Goal: Communication & Community: Answer question/provide support

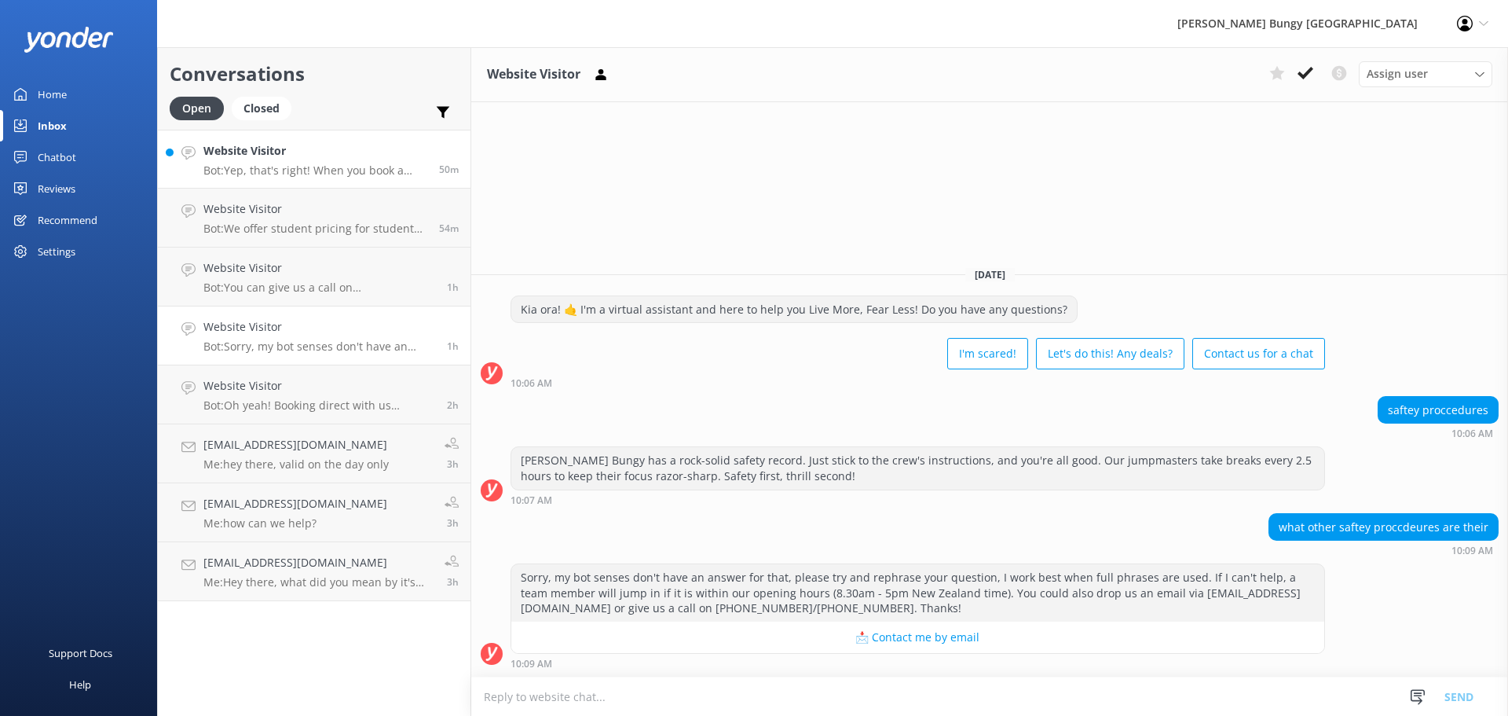
click at [340, 147] on h4 "Website Visitor" at bounding box center [315, 150] width 224 height 17
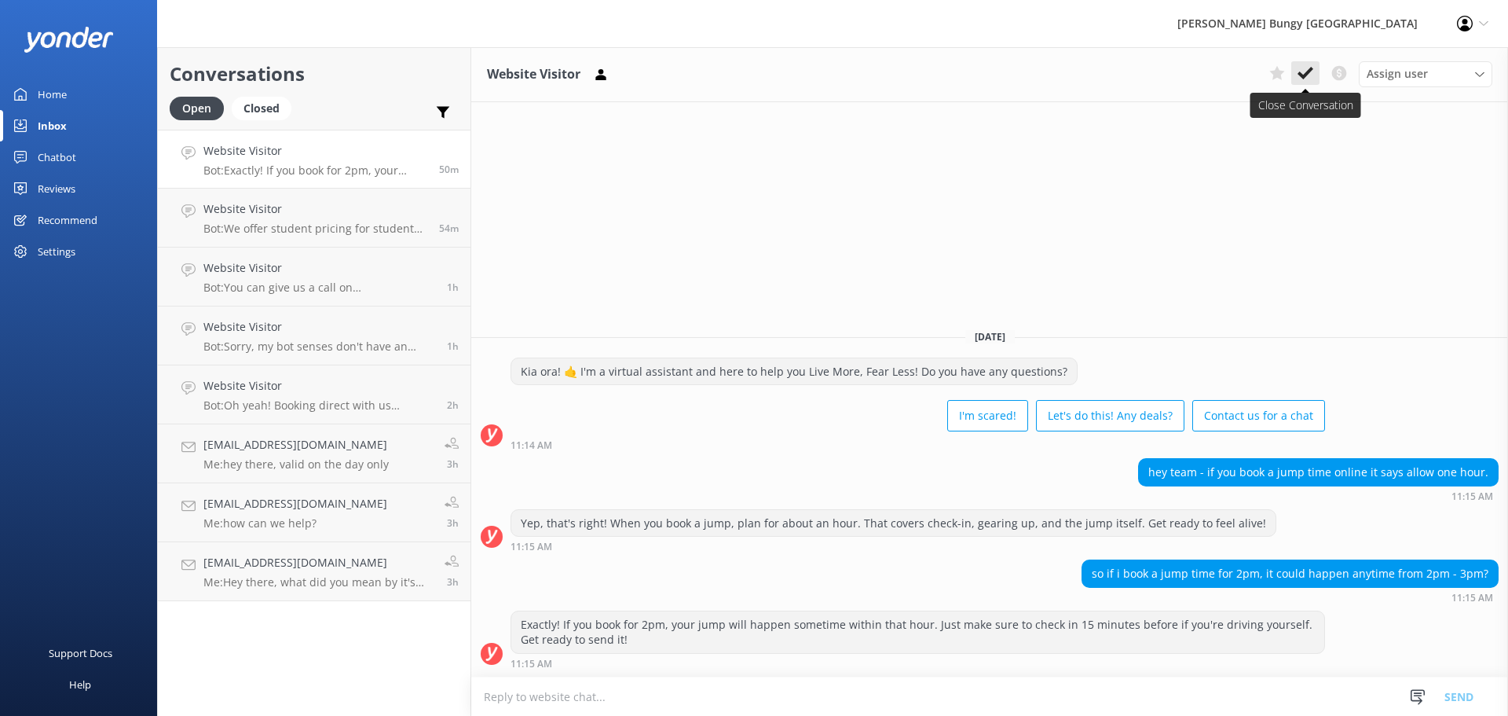
click at [593, 76] on button at bounding box center [1305, 73] width 28 height 24
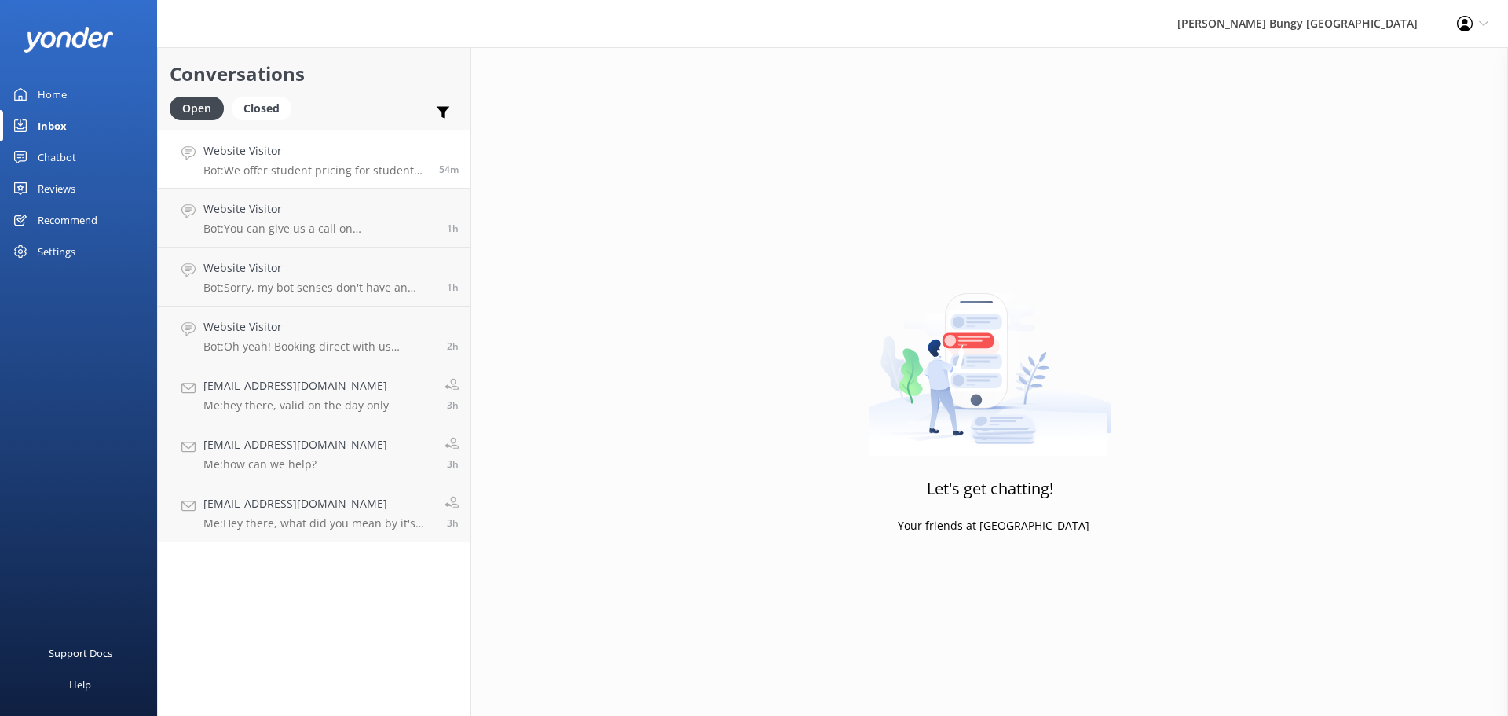
click at [423, 159] on h4 "Website Visitor" at bounding box center [315, 150] width 224 height 17
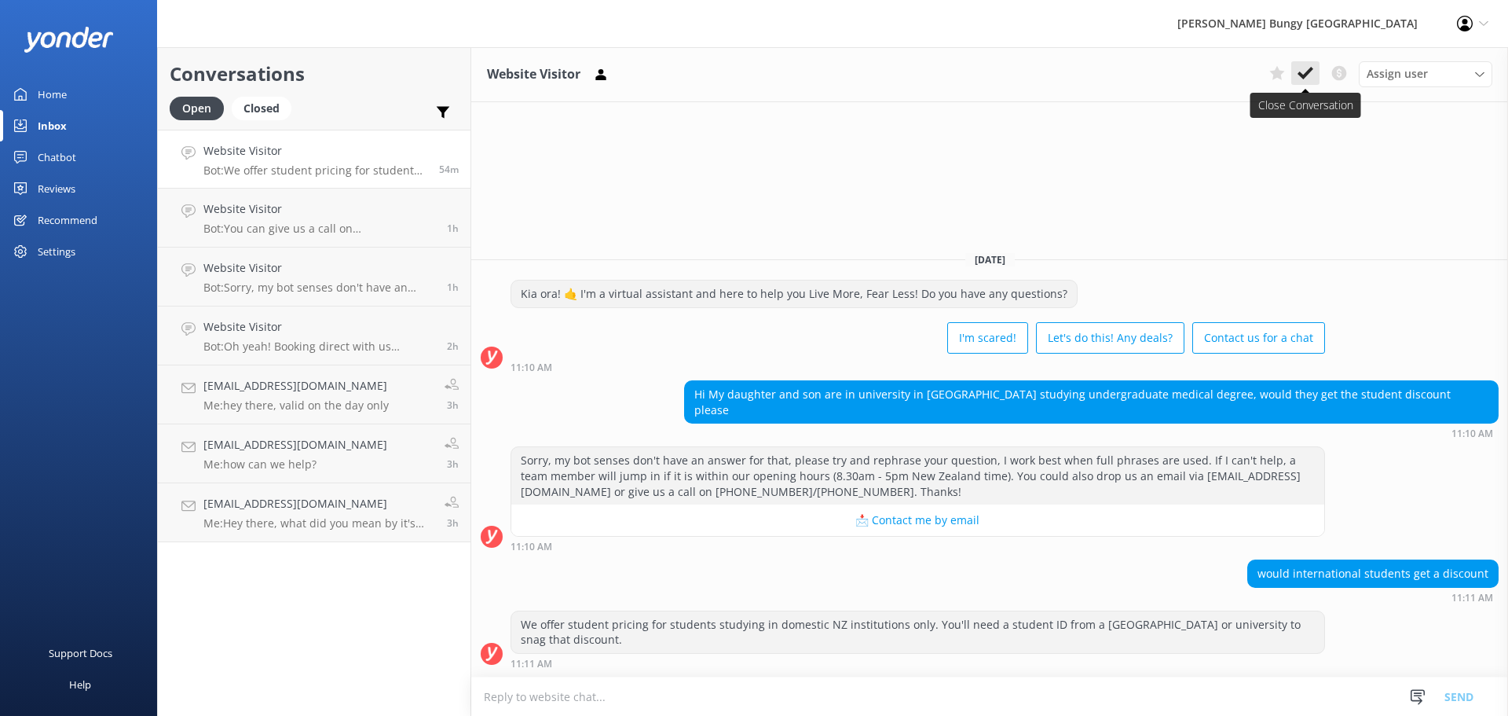
click at [593, 79] on icon at bounding box center [1306, 73] width 16 height 16
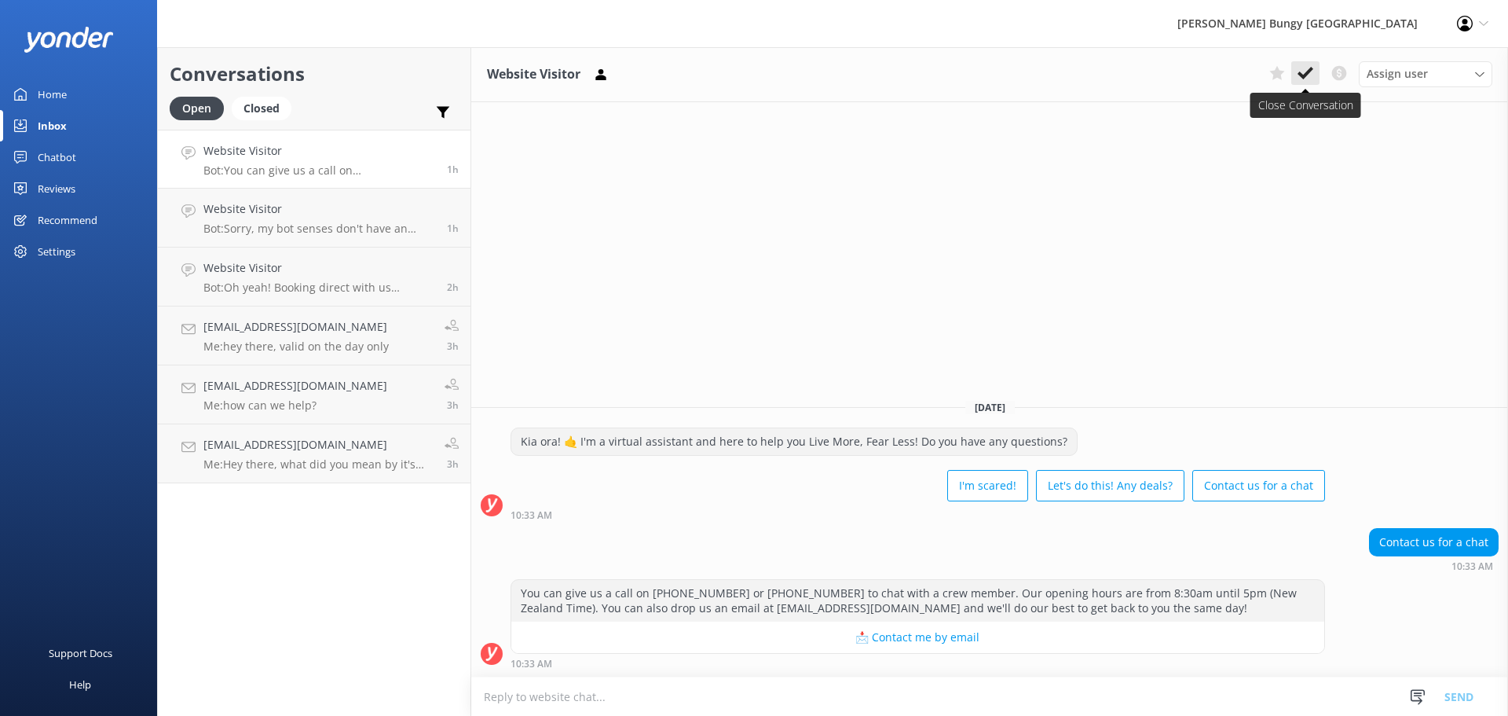
click at [593, 72] on icon at bounding box center [1306, 73] width 16 height 16
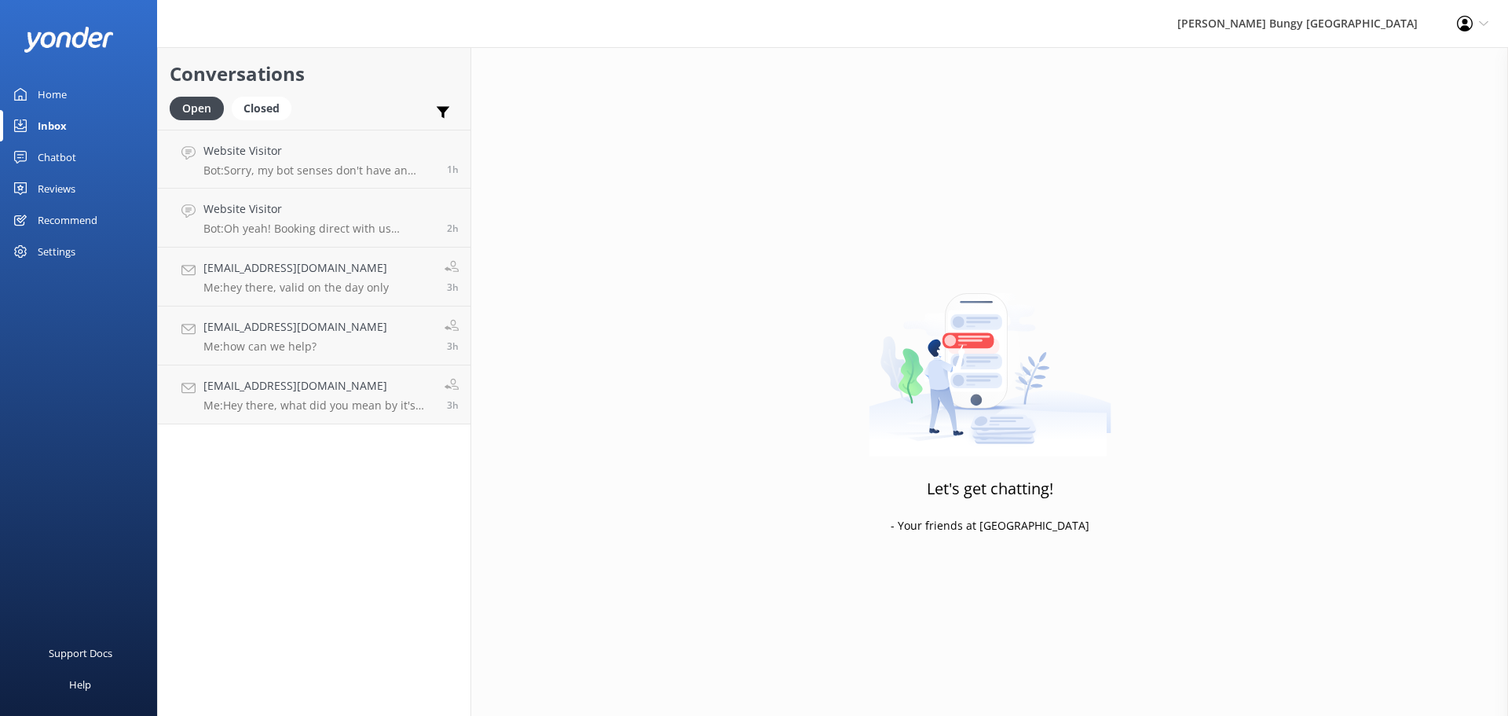
click at [385, 170] on p "Bot: Sorry, my bot senses don't have an answer for that, please try and rephras…" at bounding box center [319, 170] width 232 height 14
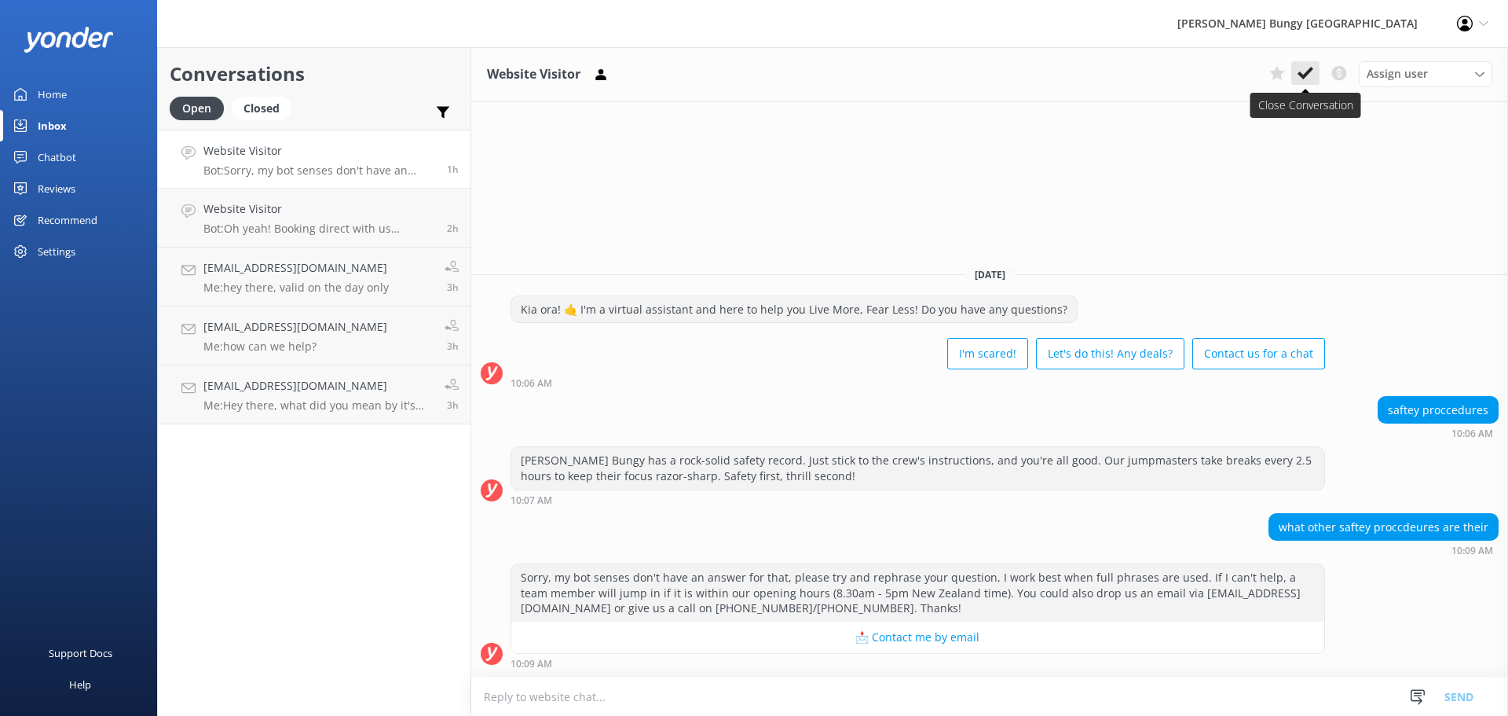
click at [593, 75] on use at bounding box center [1306, 73] width 16 height 13
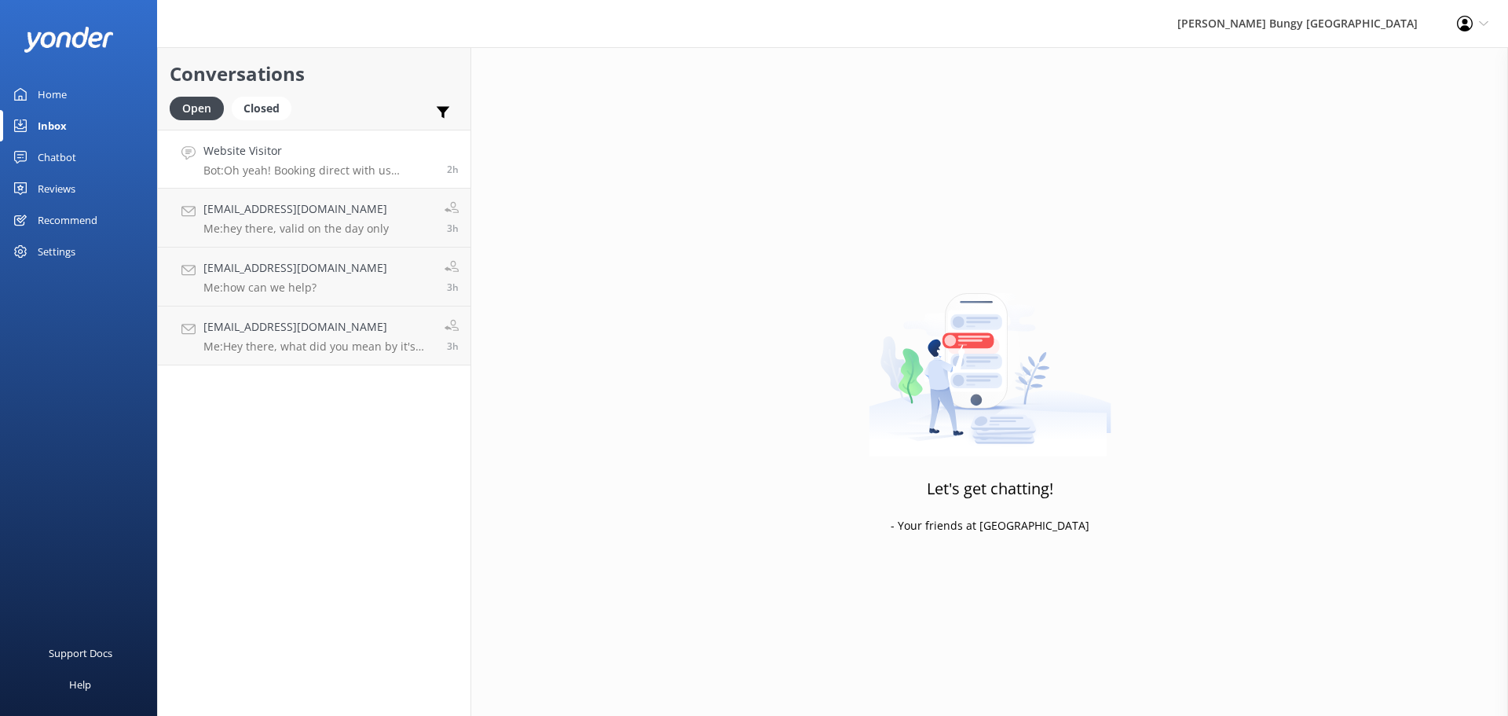
click at [272, 160] on div "Website Visitor Bot: Oh yeah! Booking direct with us through our website always…" at bounding box center [319, 159] width 232 height 34
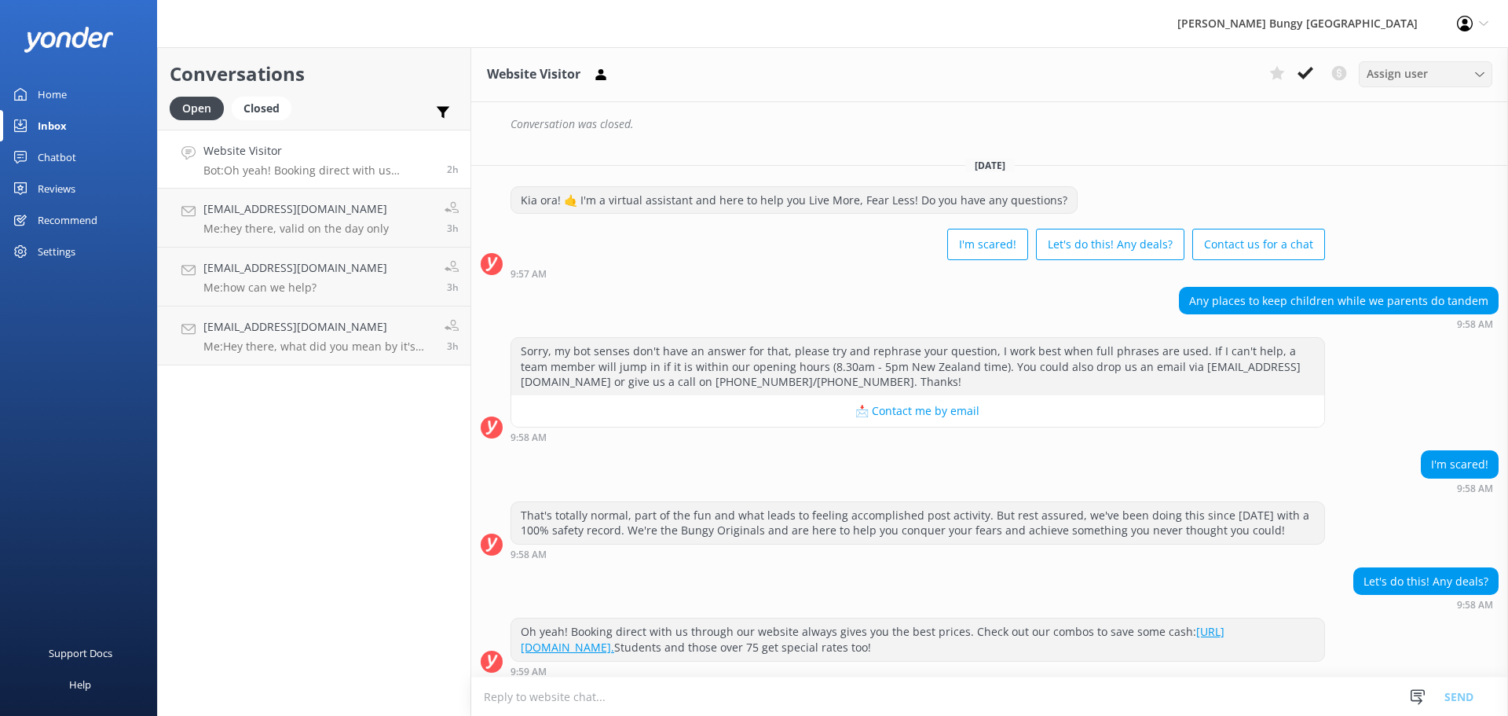
scroll to position [456, 0]
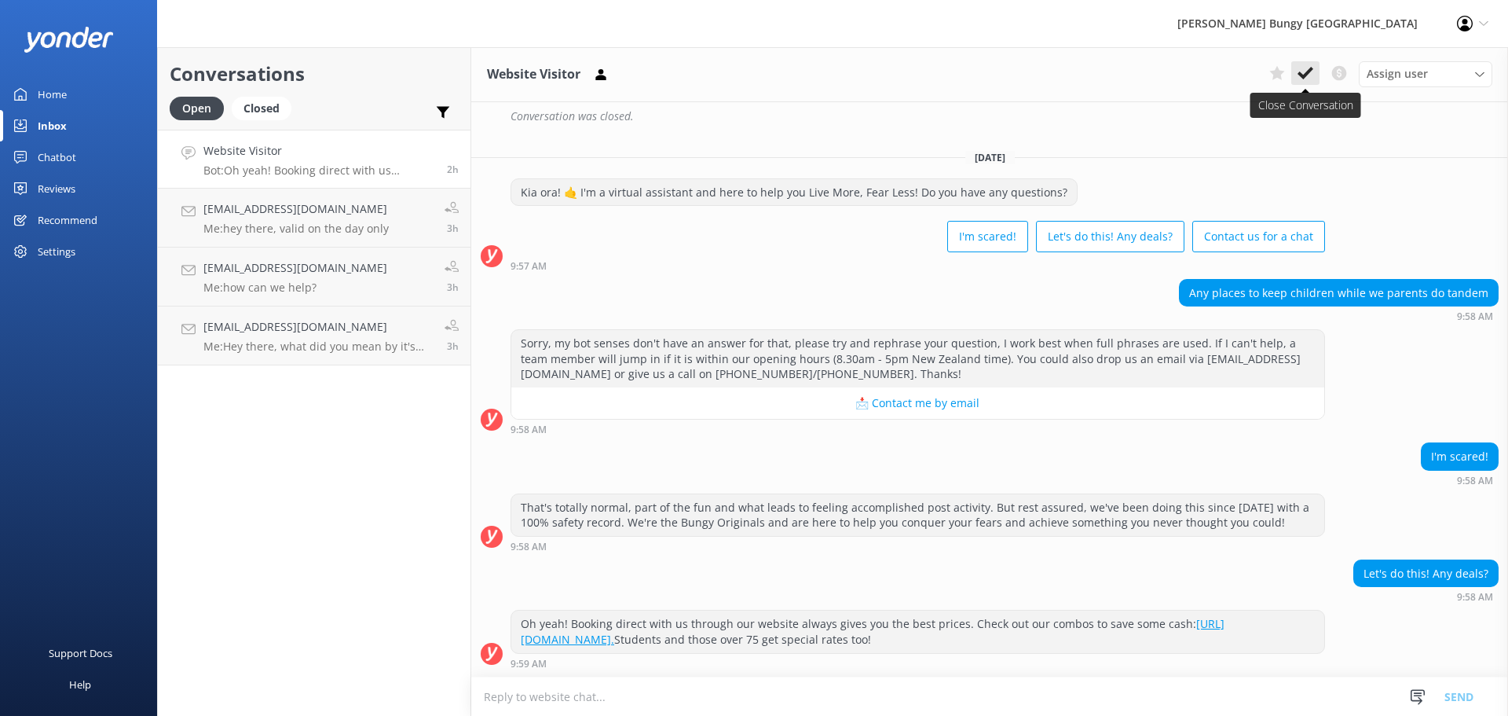
click at [593, 76] on use at bounding box center [1306, 73] width 16 height 13
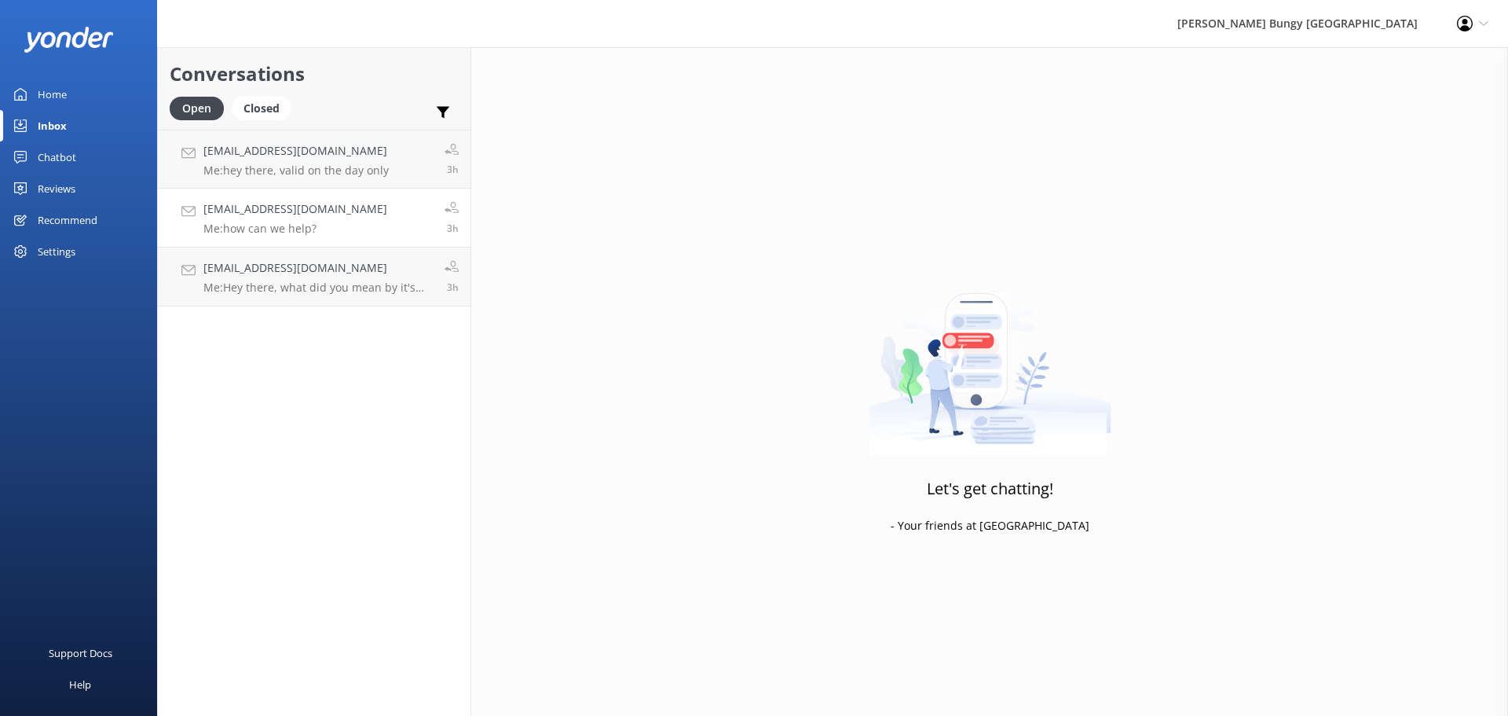
click at [383, 234] on link "[EMAIL_ADDRESS][DOMAIN_NAME] Me: how can we help? 3h" at bounding box center [314, 218] width 313 height 59
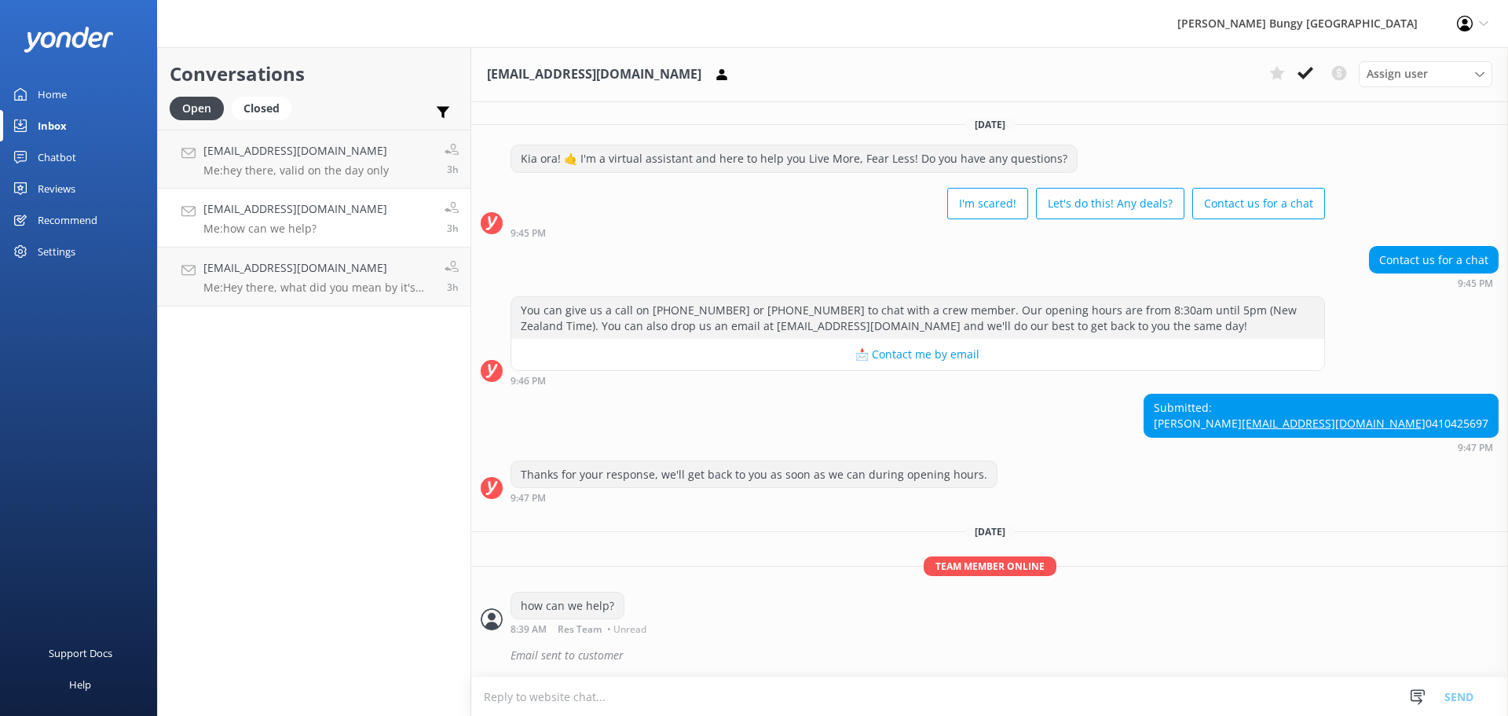
scroll to position [29, 0]
click at [231, 168] on p "Me: hey there, valid on the day only" at bounding box center [295, 170] width 185 height 14
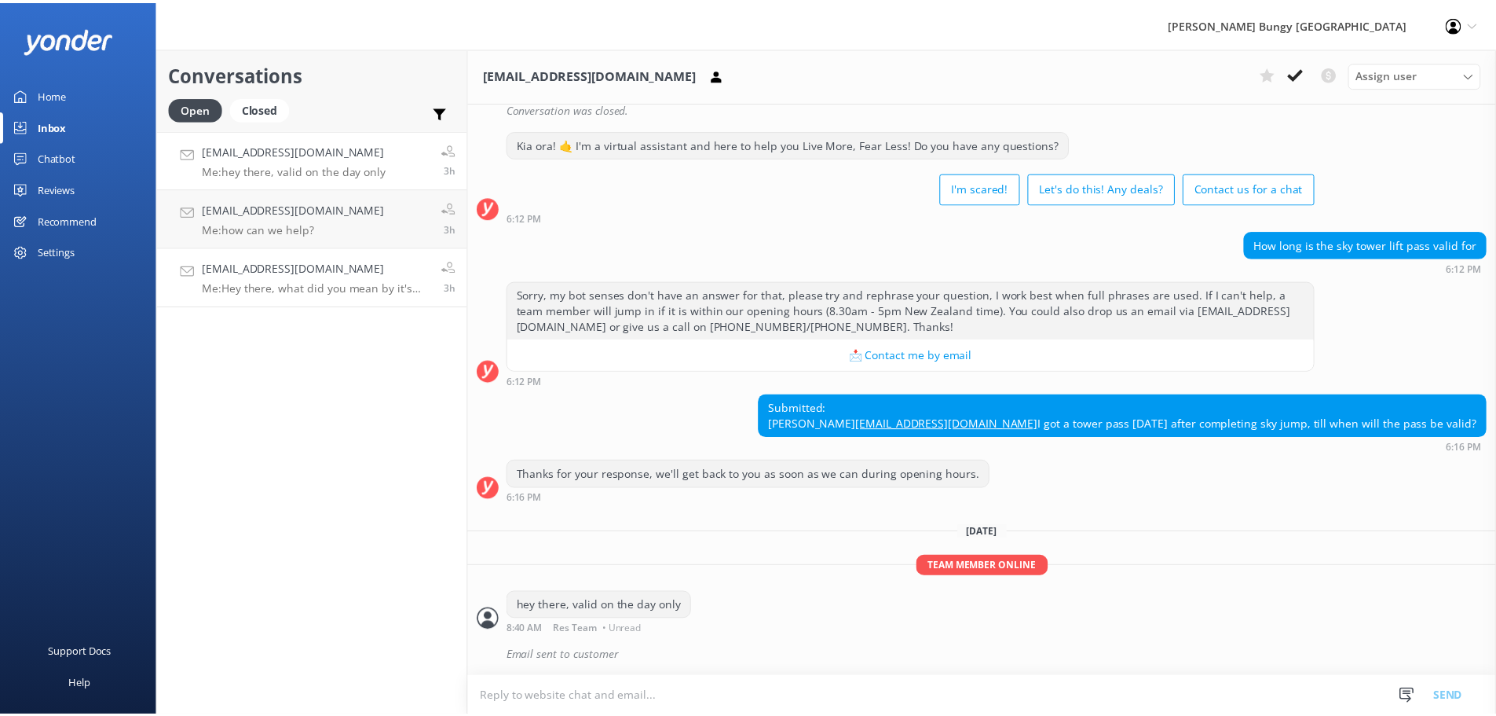
scroll to position [1101, 0]
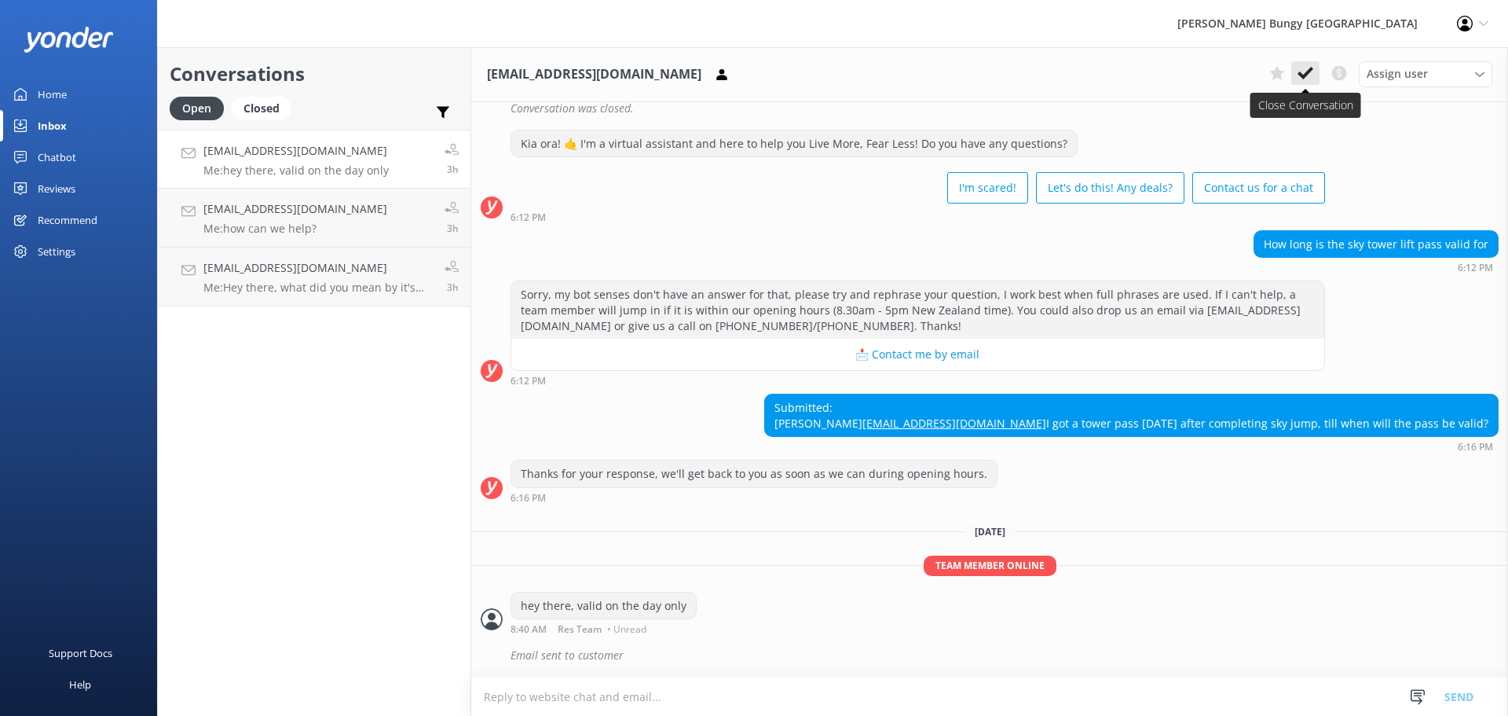
click at [593, 65] on icon at bounding box center [1306, 73] width 16 height 16
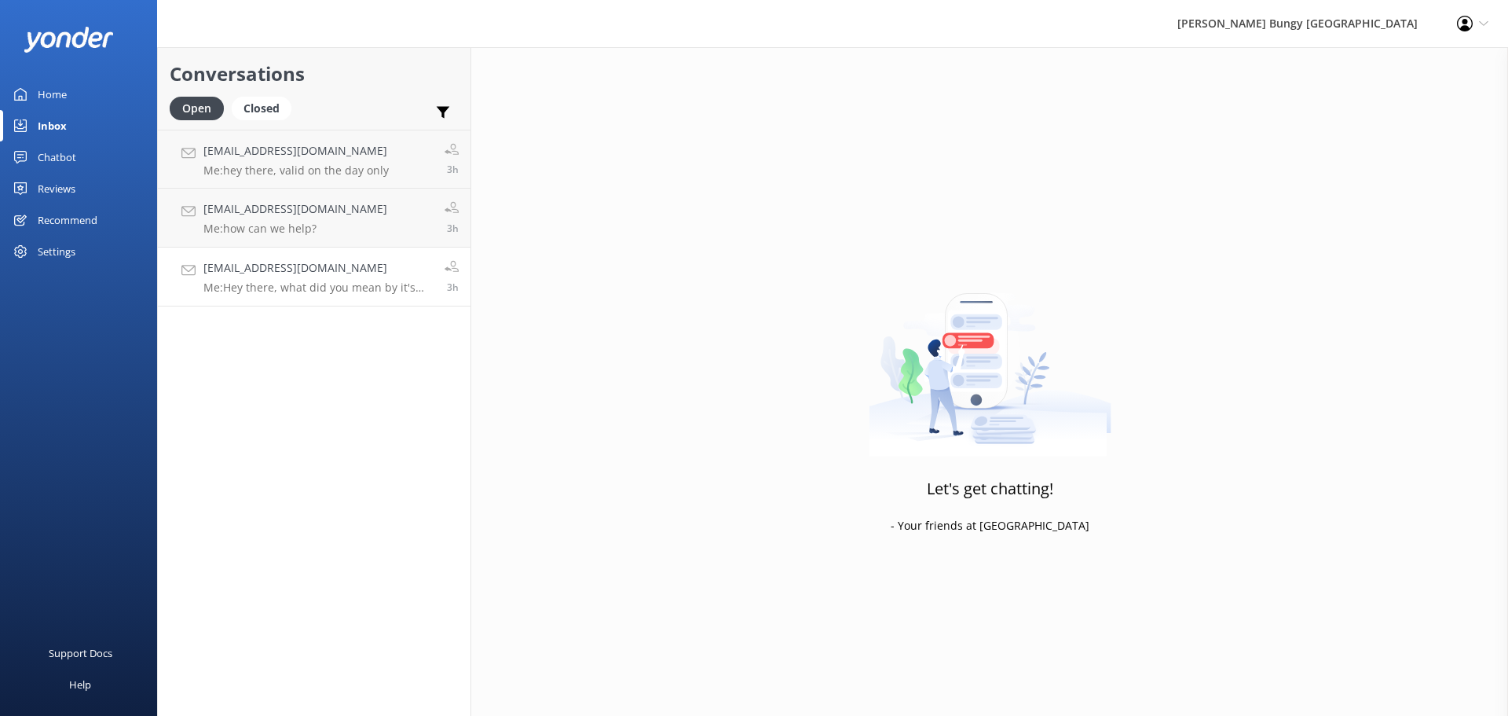
click at [377, 253] on div "Conversations Open Closed Important Converted Assigned to me Unassigned [EMAIL_…" at bounding box center [314, 381] width 314 height 668
click at [86, 170] on link "Chatbot" at bounding box center [78, 156] width 157 height 31
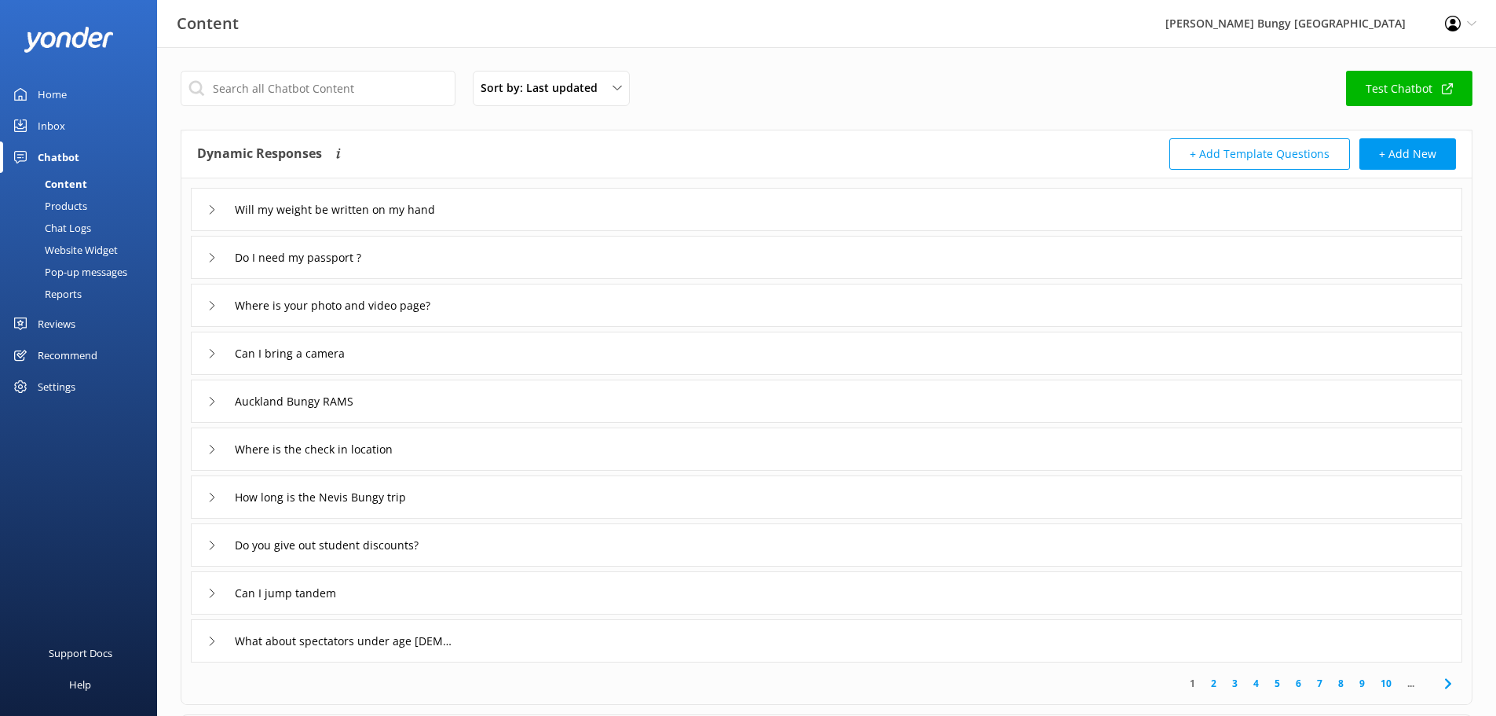
click at [60, 253] on div "Reviews" at bounding box center [57, 323] width 38 height 31
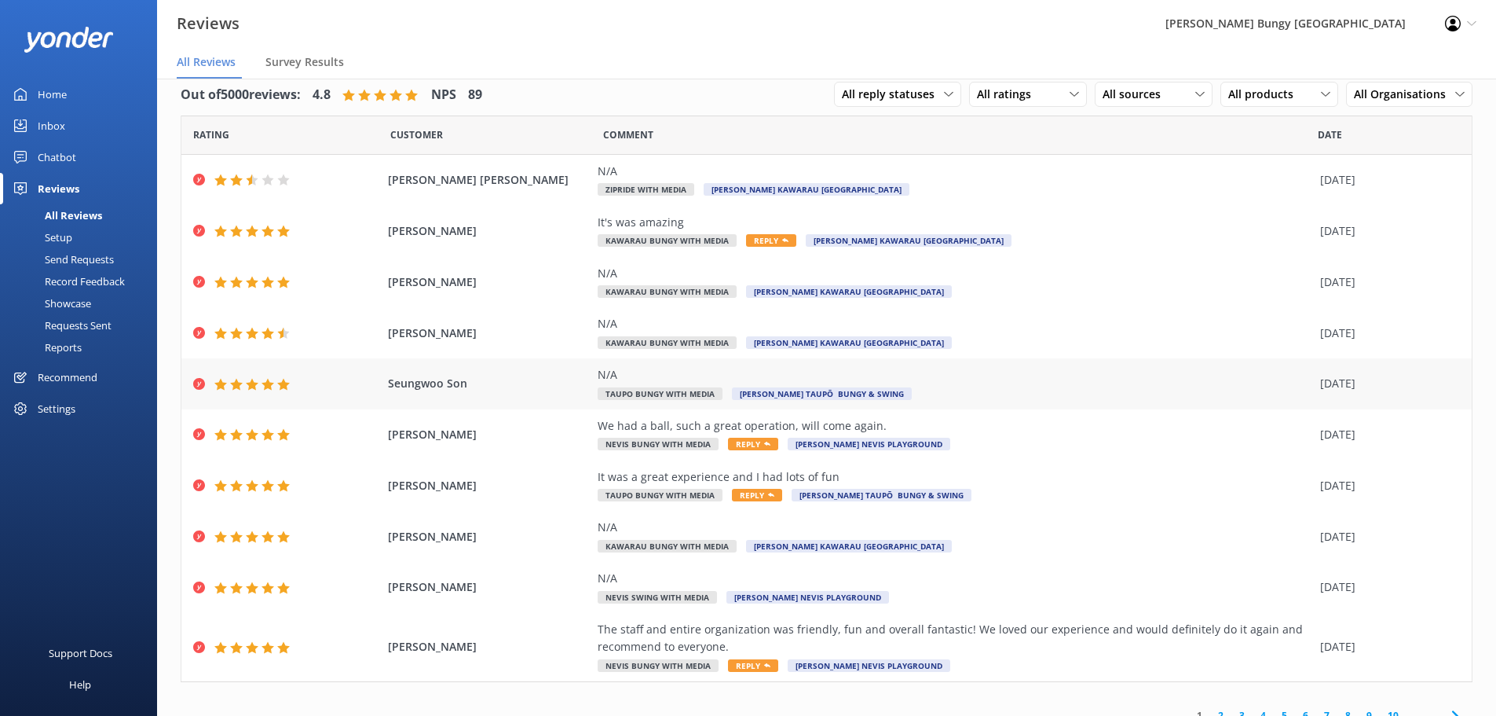
scroll to position [37, 0]
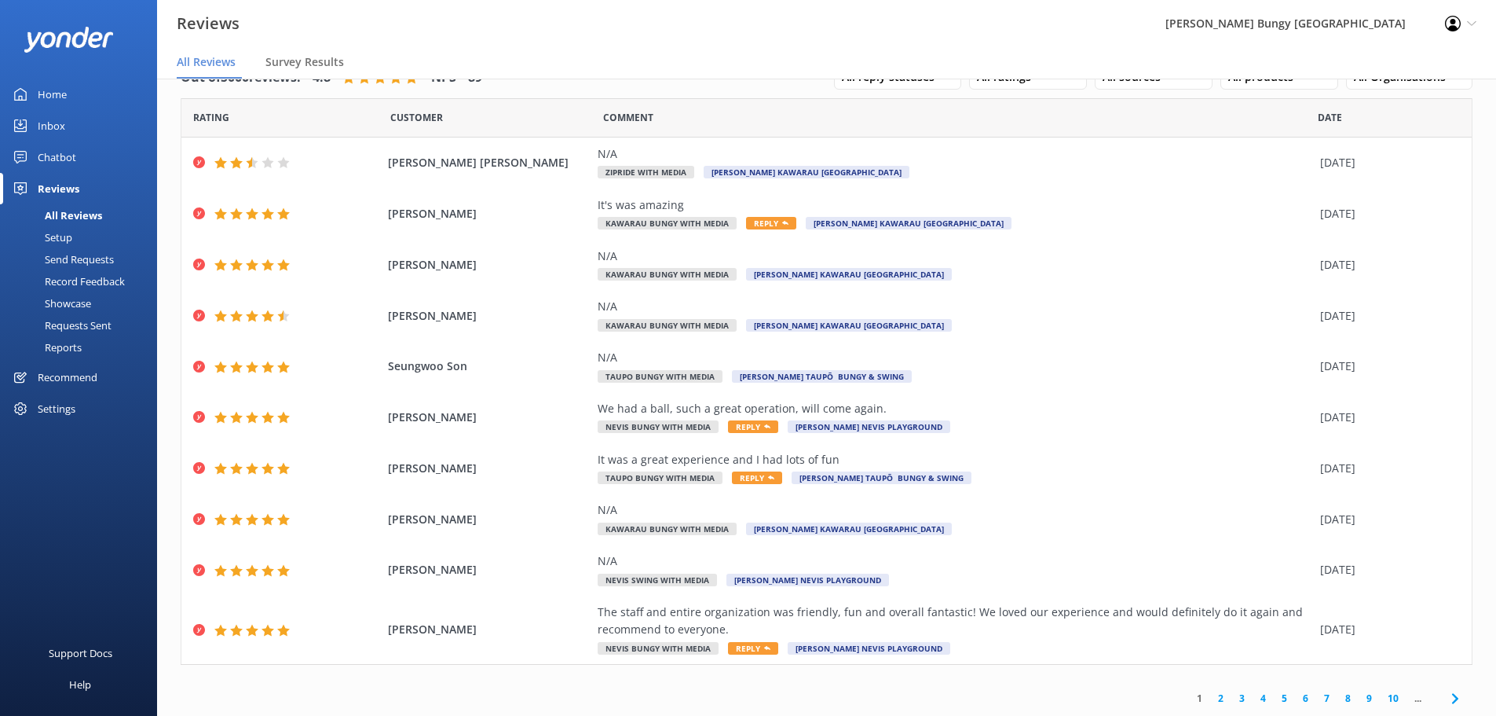
click at [593, 253] on link "2" at bounding box center [1220, 697] width 21 height 15
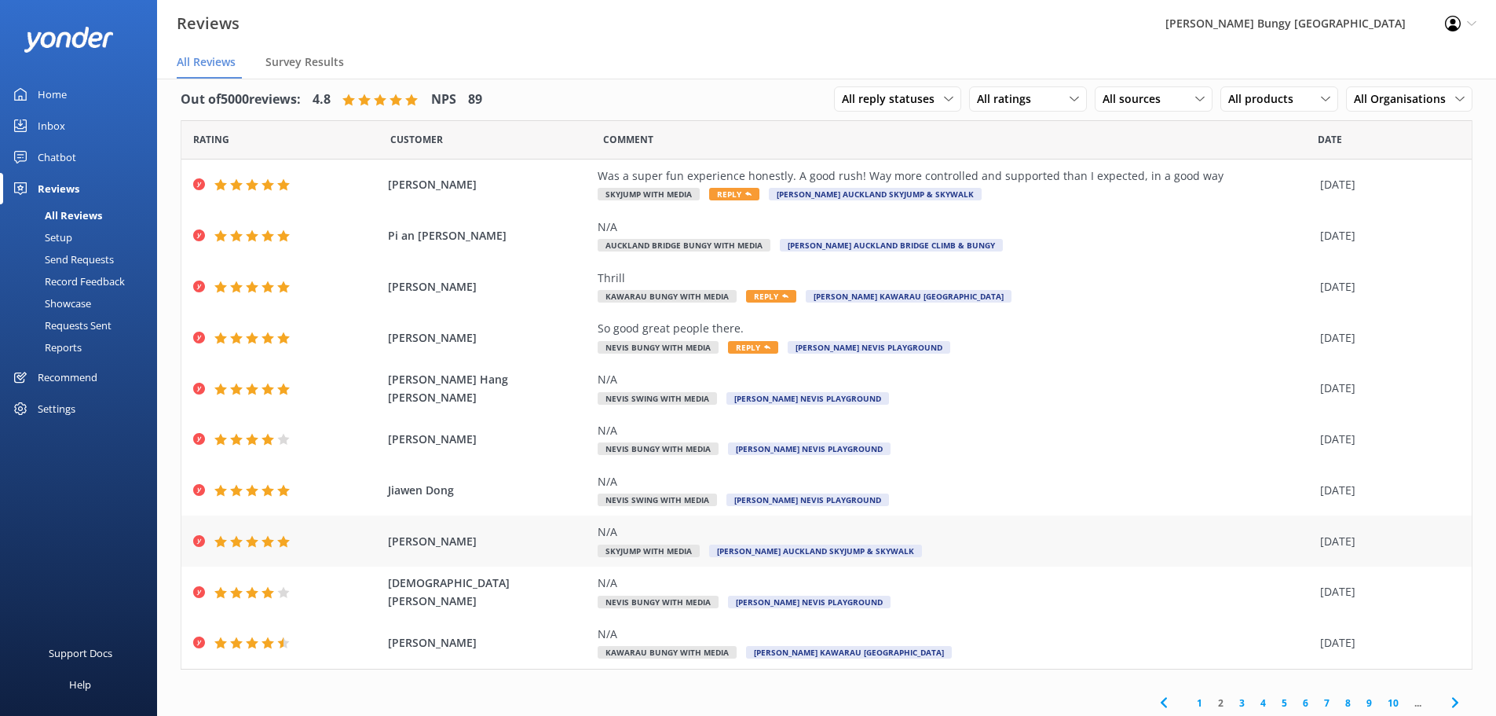
scroll to position [20, 0]
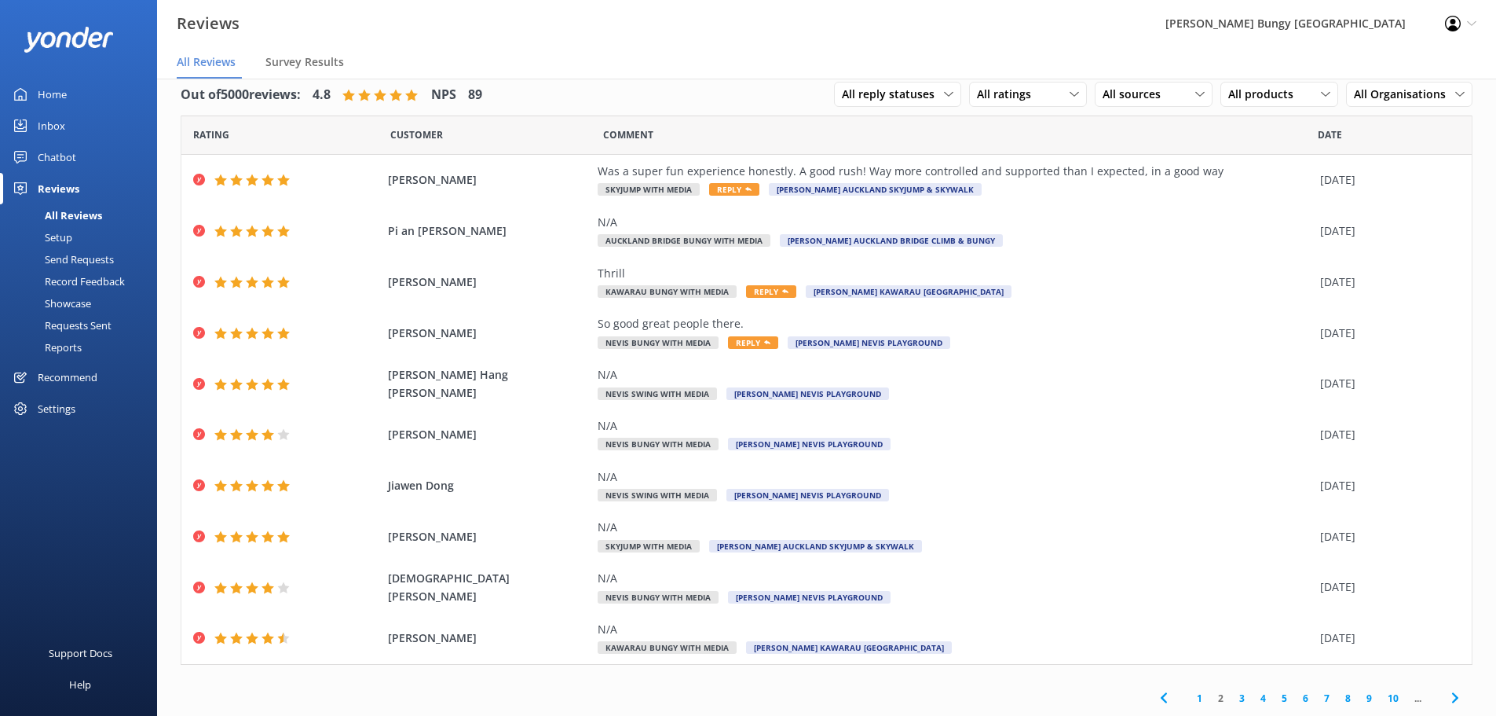
click at [593, 253] on link "3" at bounding box center [1242, 697] width 21 height 15
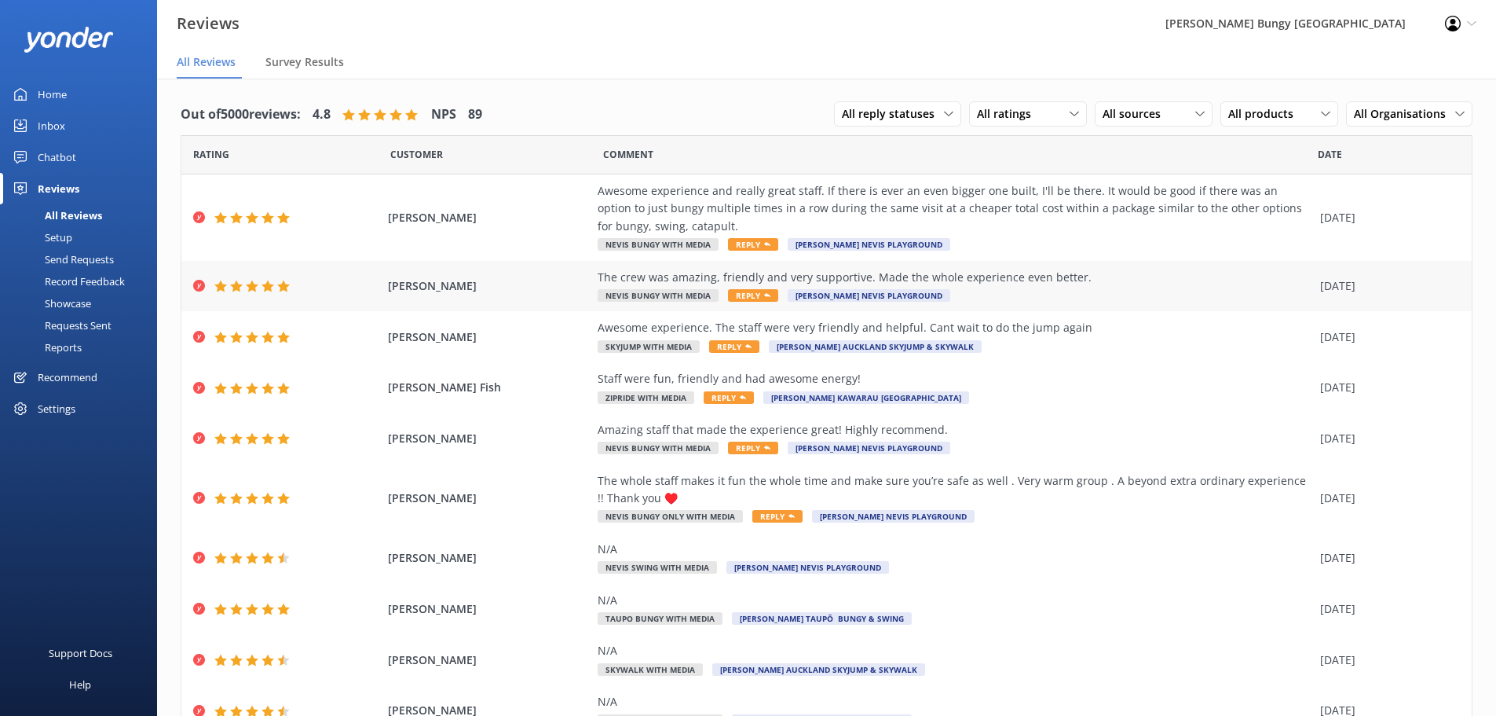
scroll to position [72, 0]
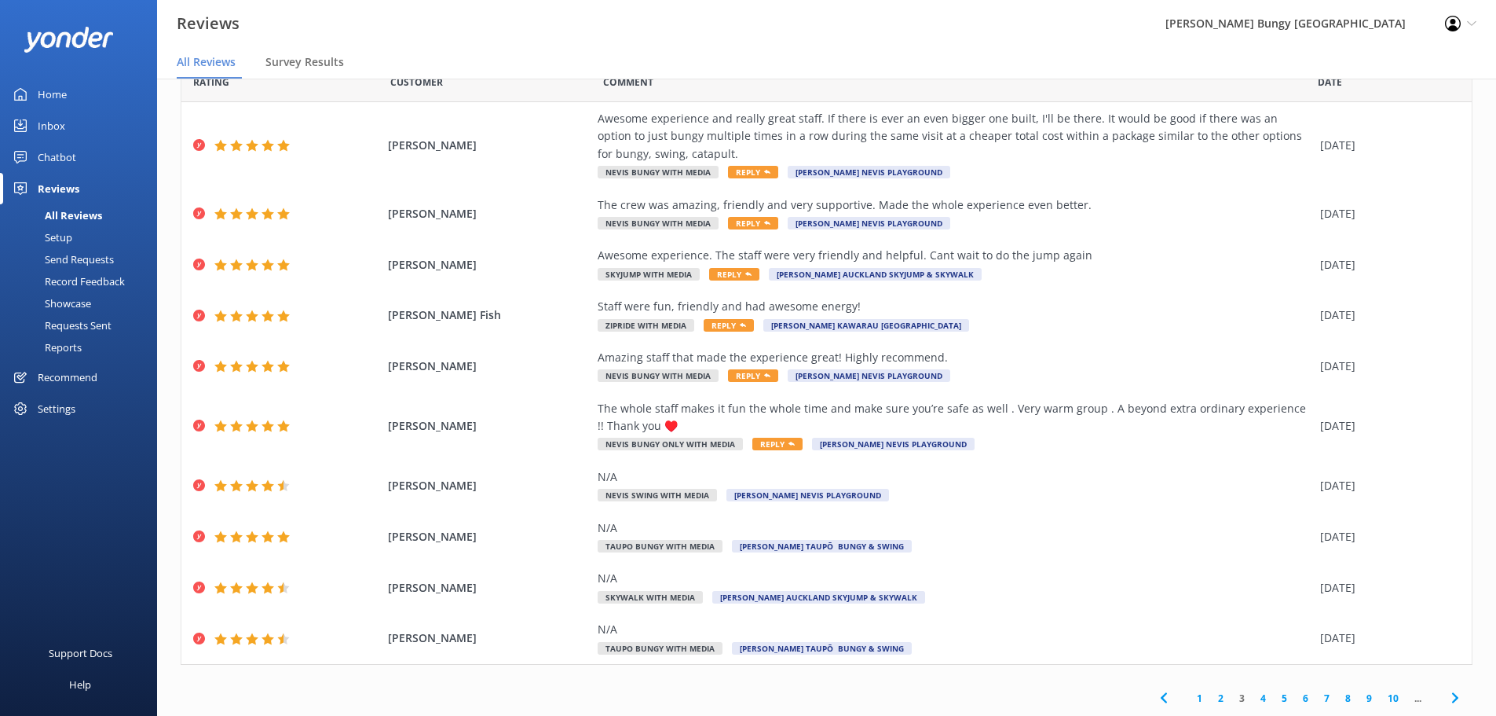
click at [593, 253] on link "4" at bounding box center [1263, 697] width 21 height 15
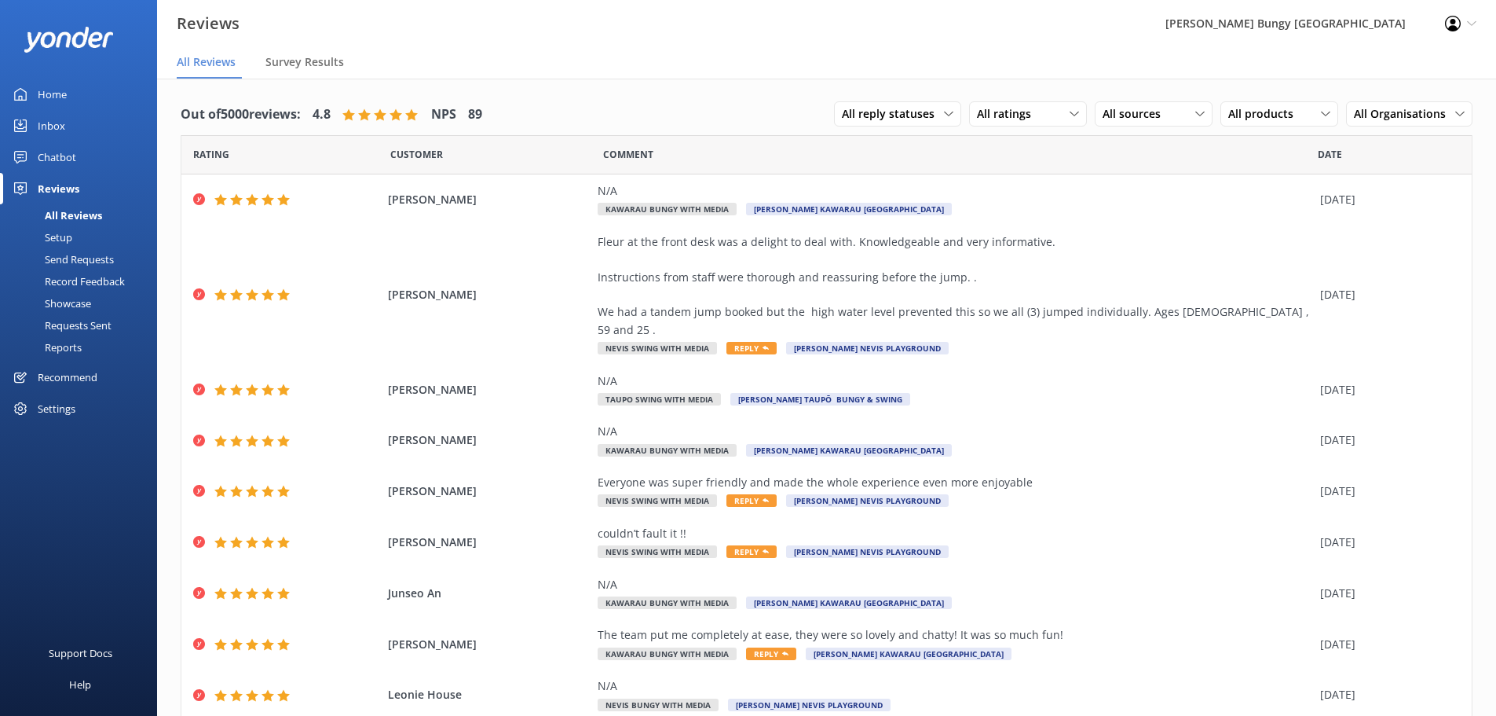
click at [75, 157] on div "Chatbot" at bounding box center [57, 156] width 38 height 31
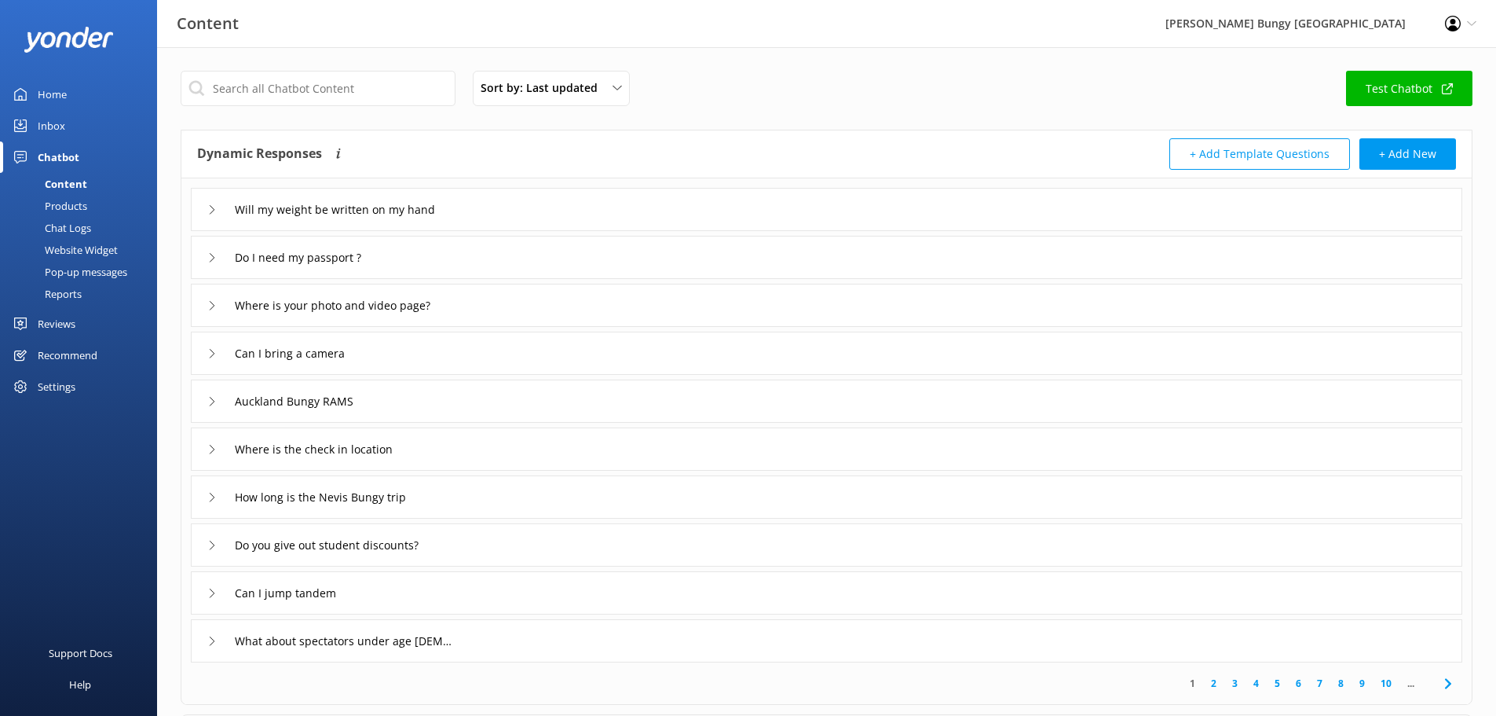
click at [88, 253] on link "Reports" at bounding box center [83, 294] width 148 height 22
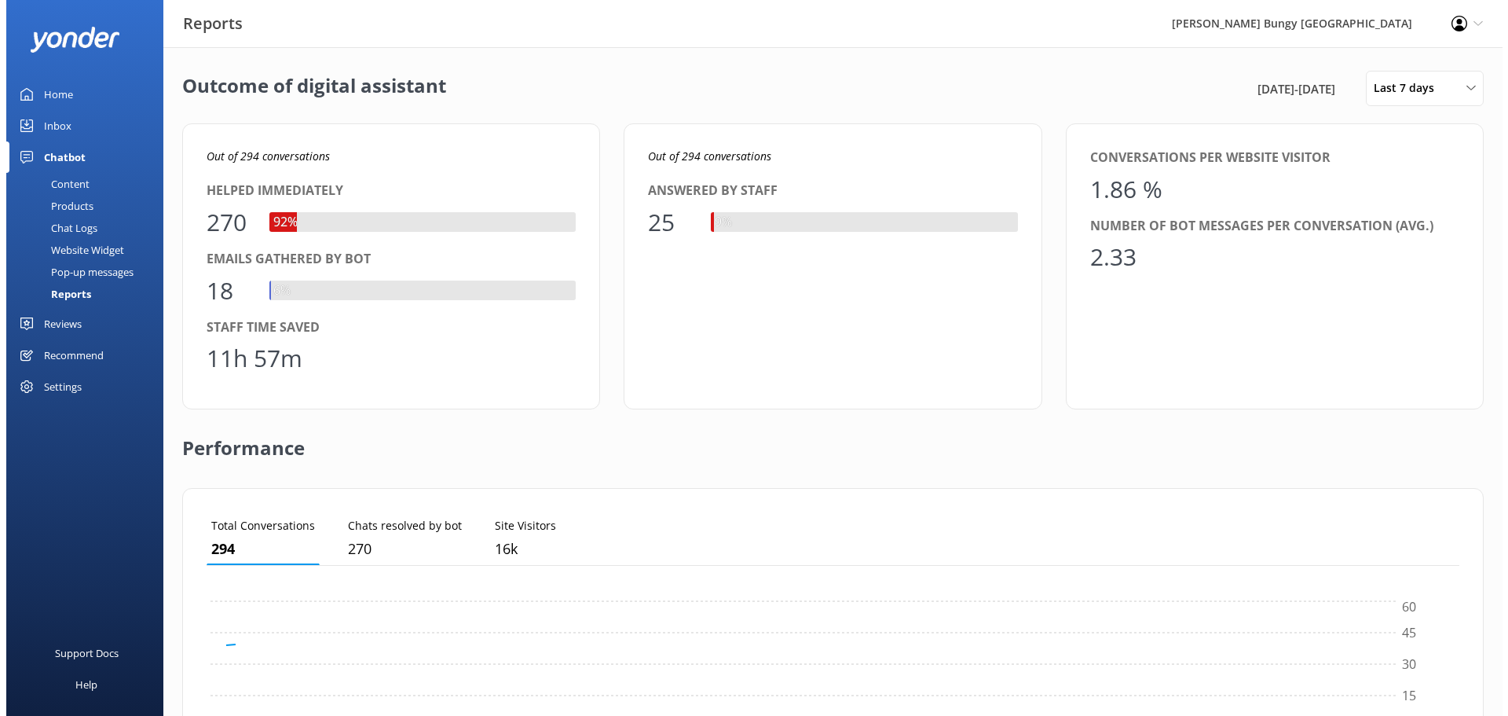
scroll to position [146, 1241]
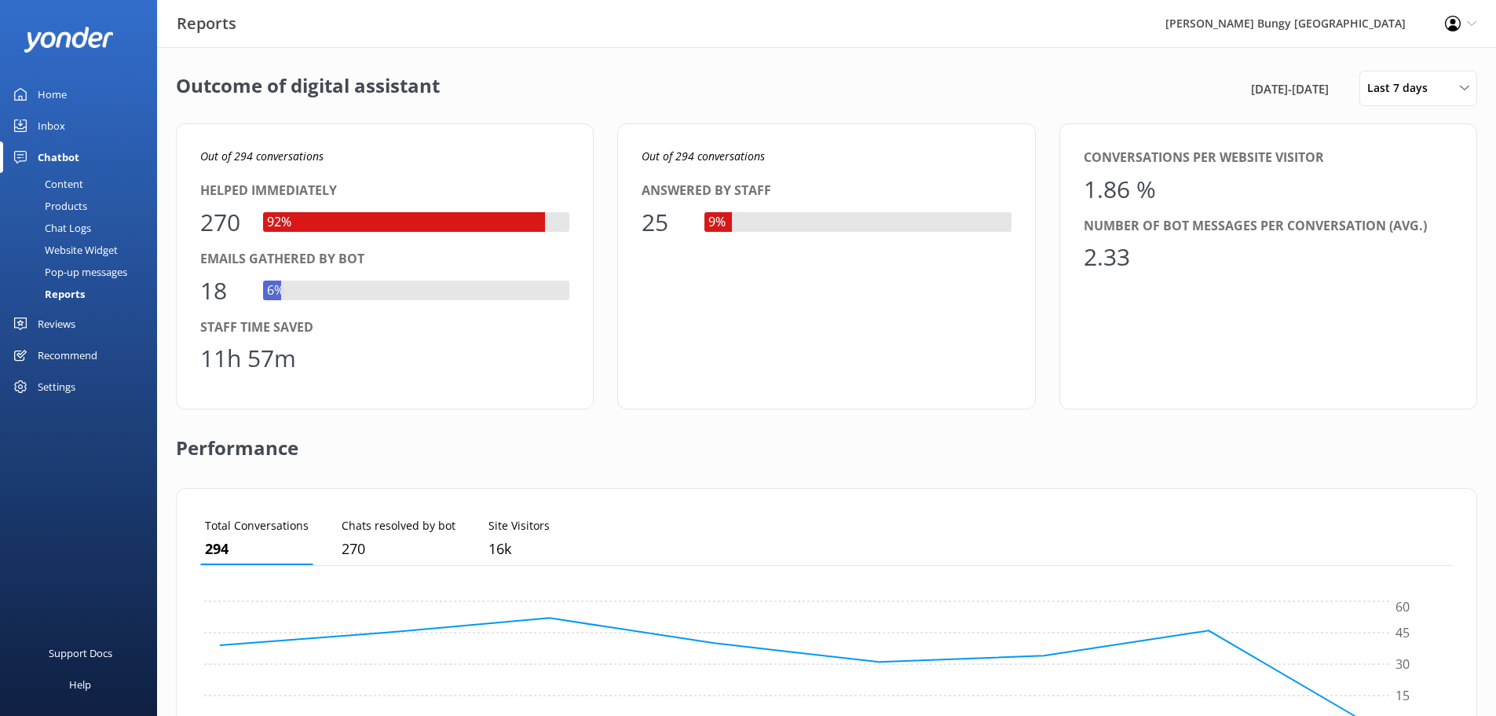
click at [93, 225] on link "Chat Logs" at bounding box center [83, 228] width 148 height 22
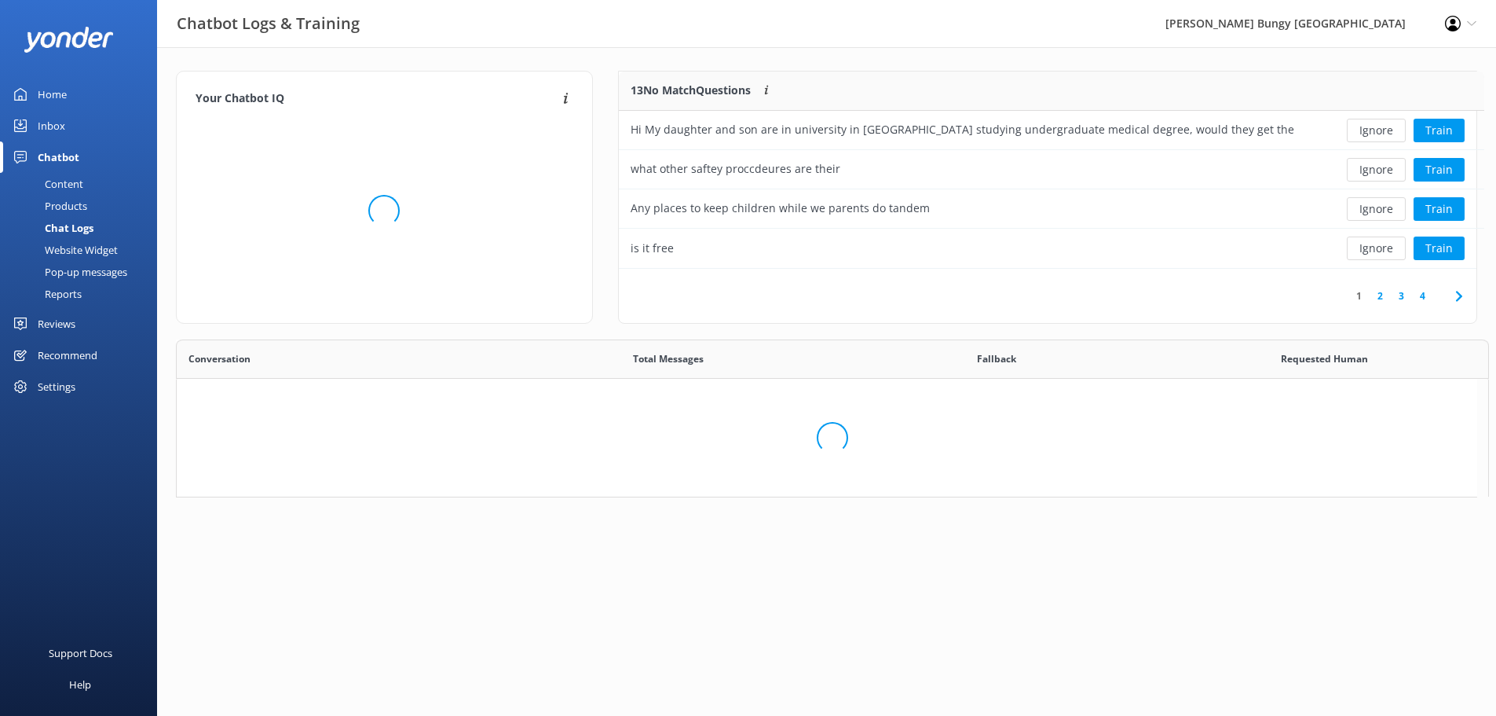
scroll to position [185, 846]
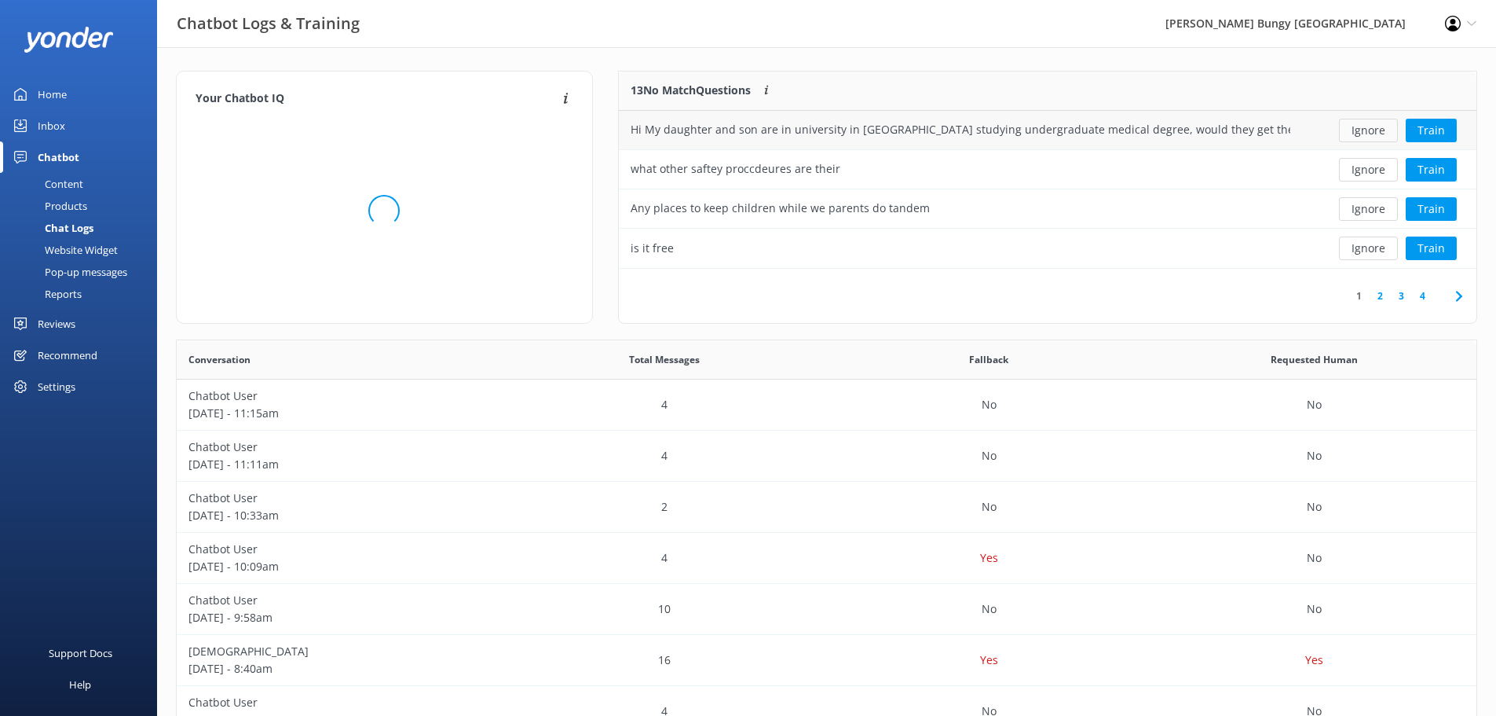
click at [593, 128] on button "Ignore" at bounding box center [1368, 131] width 59 height 24
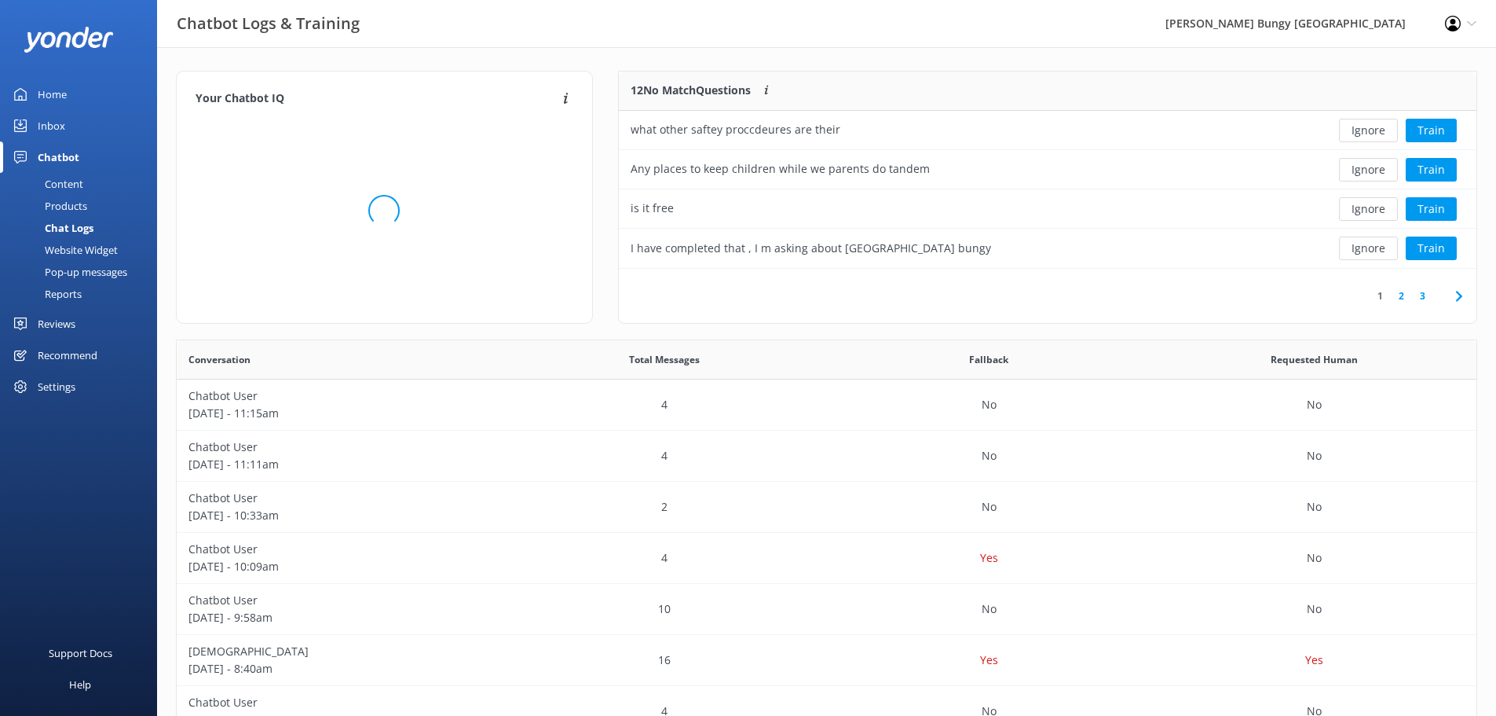
click at [593, 128] on button "Ignore" at bounding box center [1368, 131] width 59 height 24
click at [593, 128] on div "Loading.. Train" at bounding box center [1389, 131] width 151 height 24
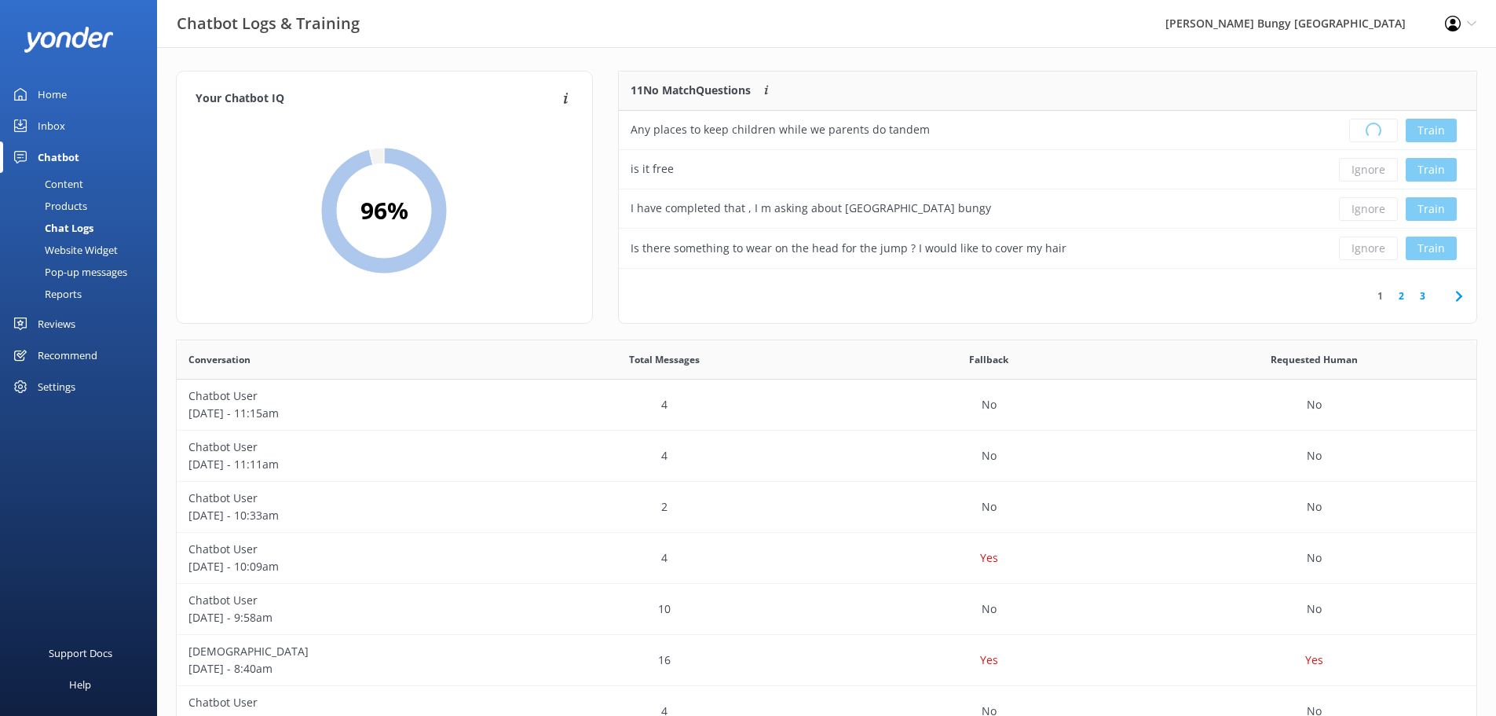
click at [593, 128] on div "Loading.. Train" at bounding box center [1389, 131] width 151 height 24
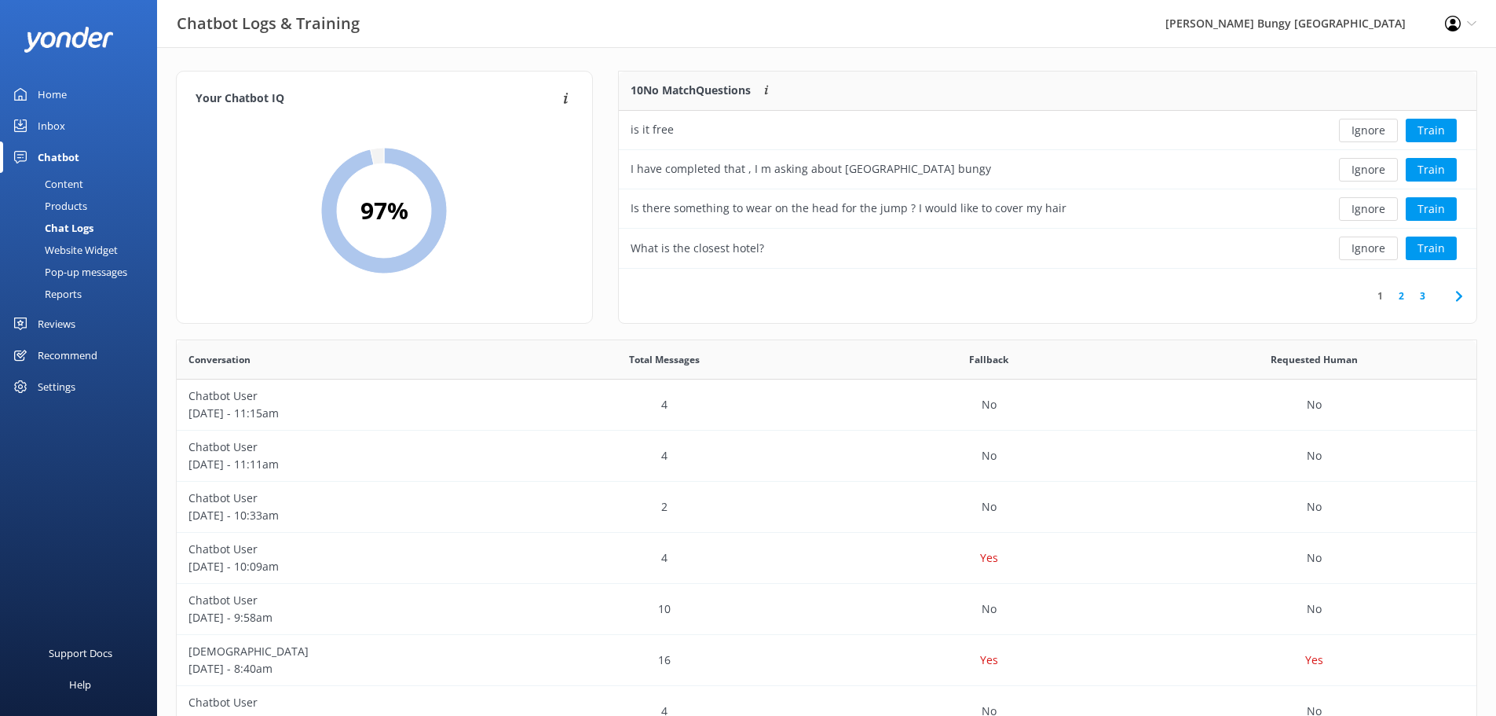
click at [593, 128] on button "Ignore" at bounding box center [1368, 131] width 59 height 24
click at [593, 128] on div "Ignore Train" at bounding box center [1389, 131] width 151 height 24
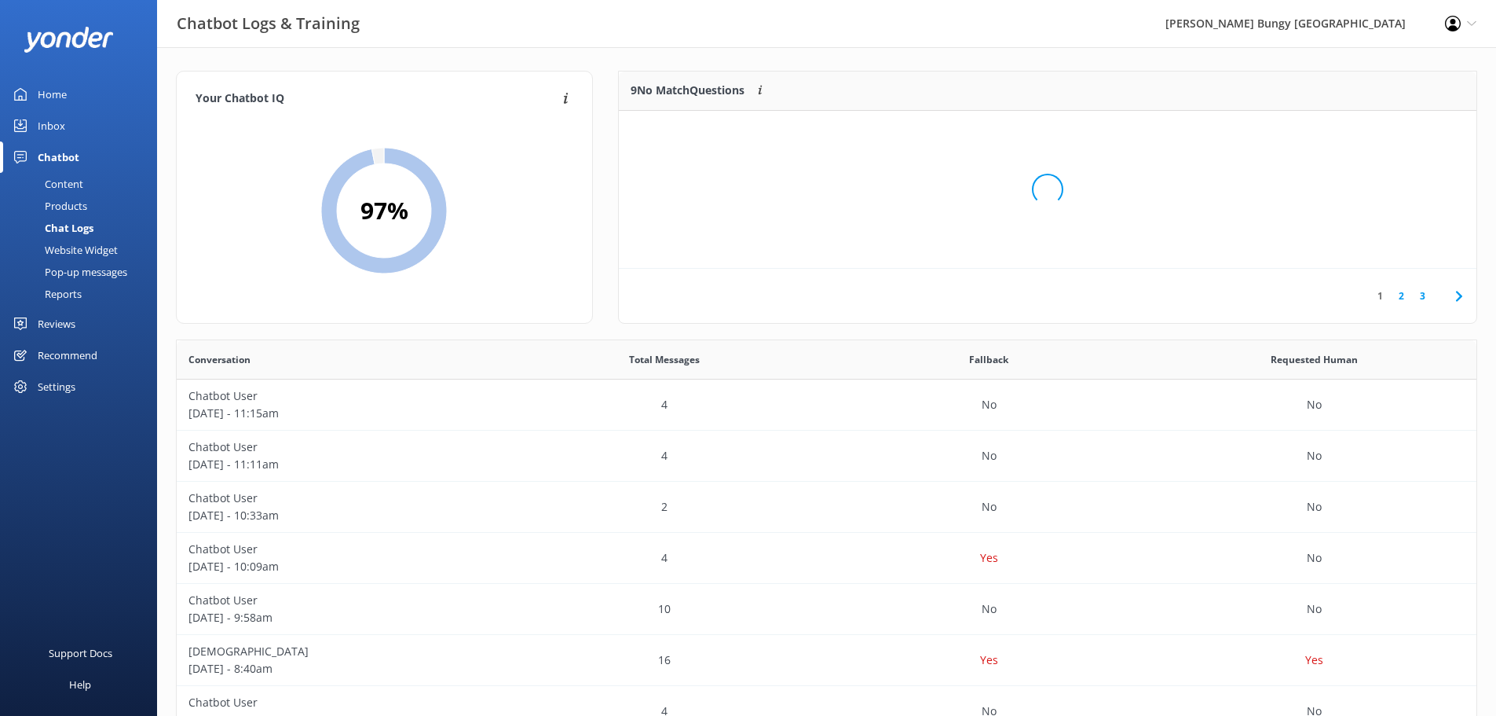
click at [593, 128] on div "Loading.." at bounding box center [1048, 190] width 826 height 716
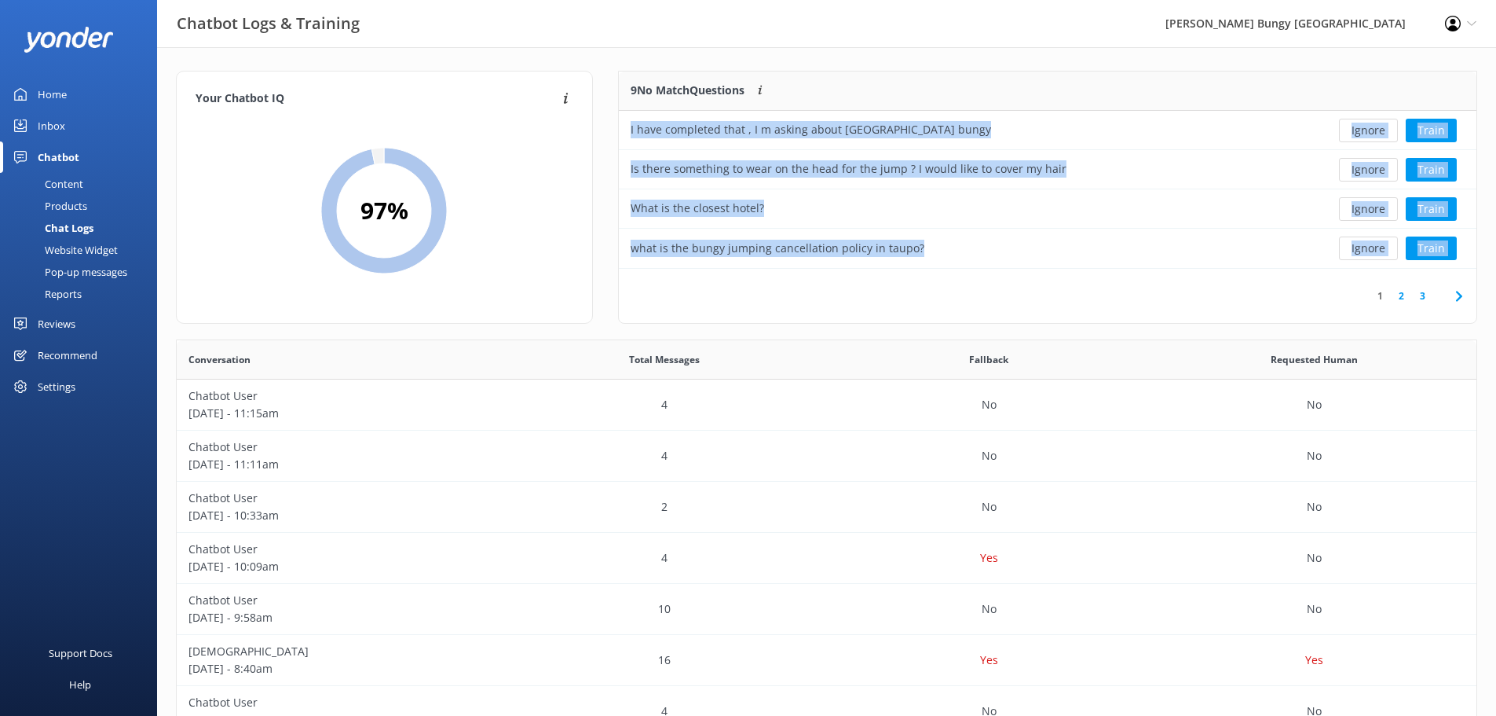
click at [593, 128] on button "Ignore" at bounding box center [1368, 131] width 59 height 24
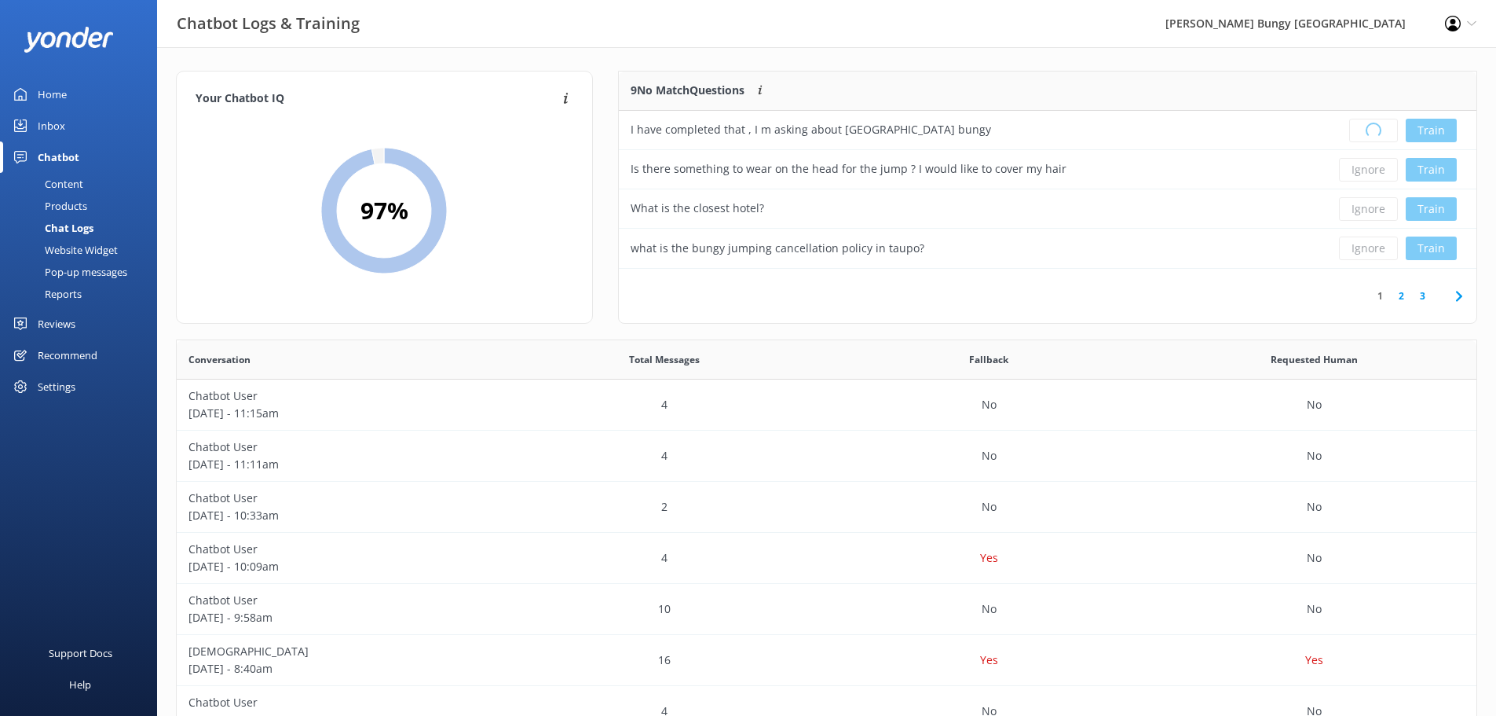
click at [593, 128] on div "Loading.. Train" at bounding box center [1389, 131] width 151 height 24
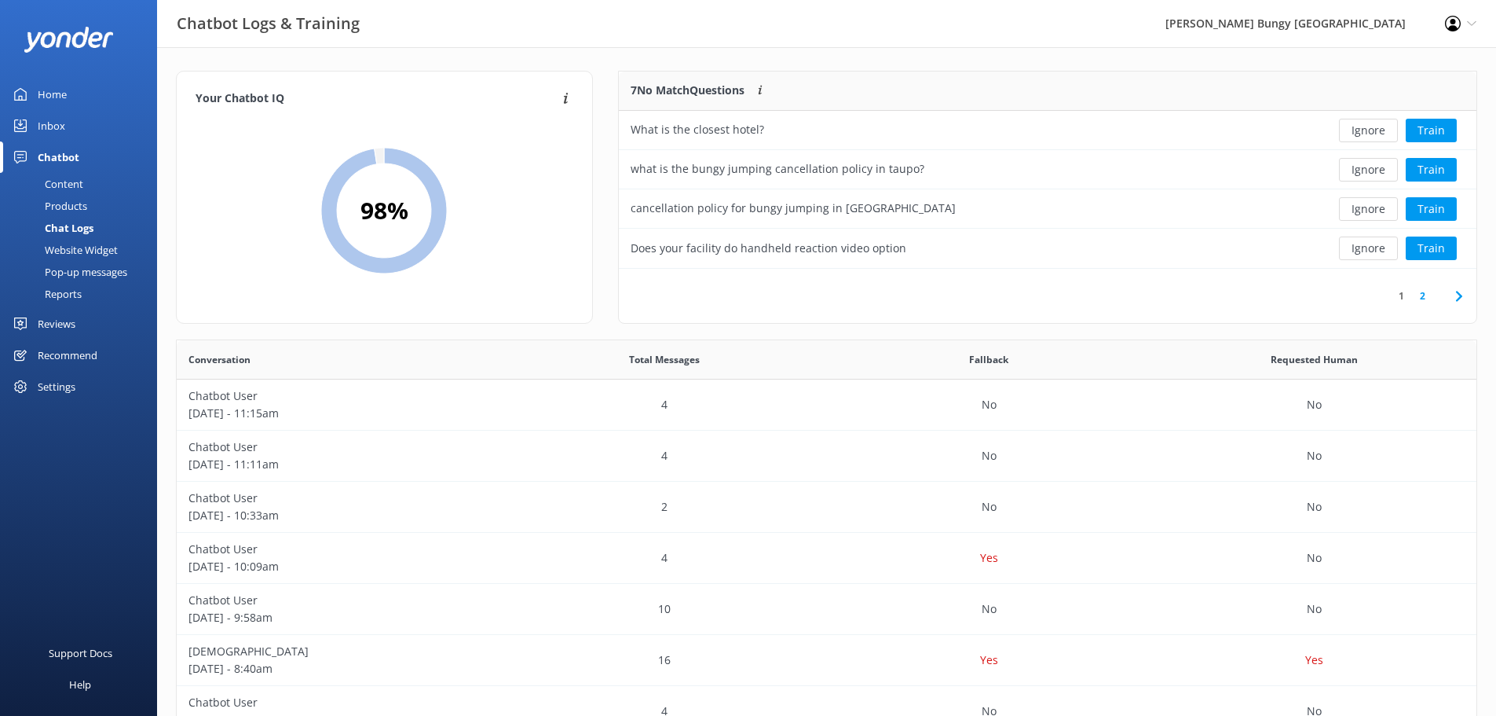
click at [593, 128] on button "Ignore" at bounding box center [1368, 131] width 59 height 24
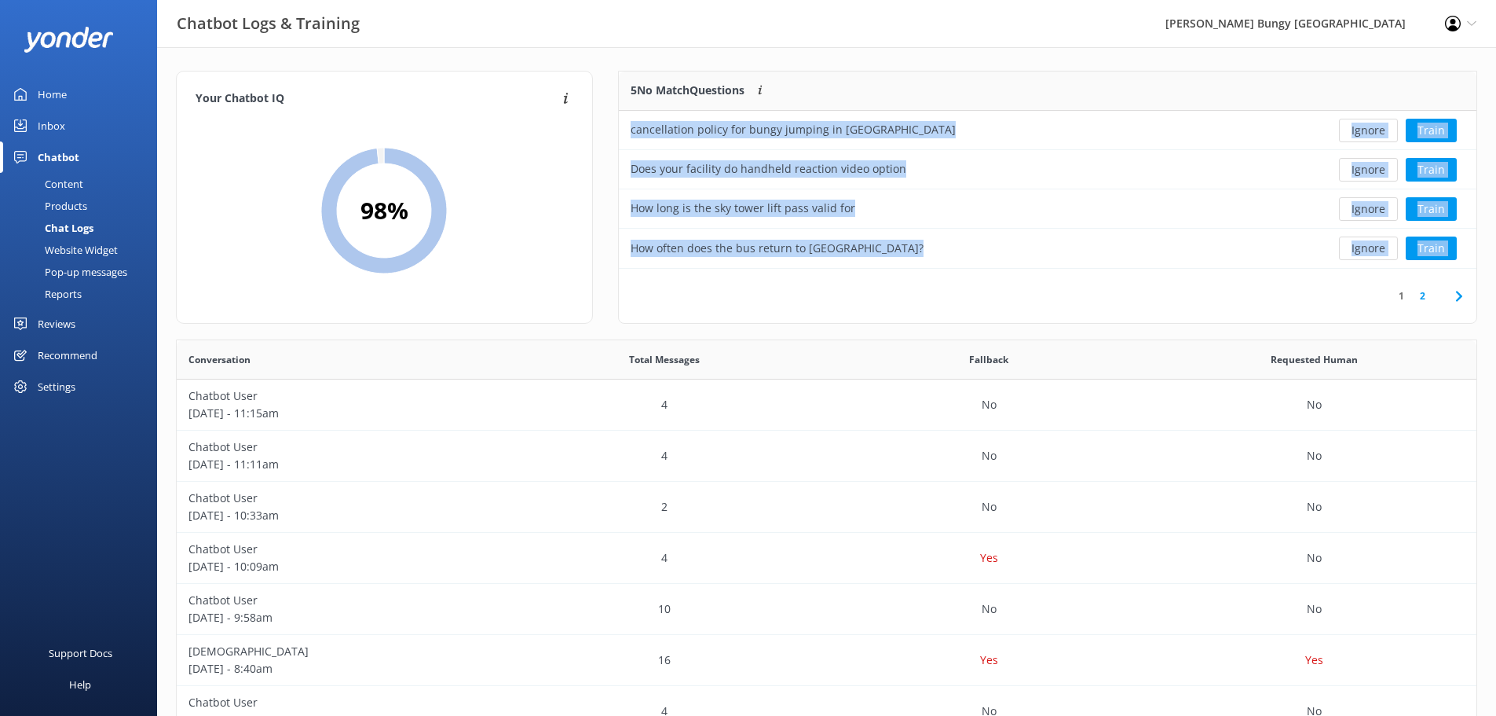
click at [593, 128] on button "Ignore" at bounding box center [1368, 131] width 59 height 24
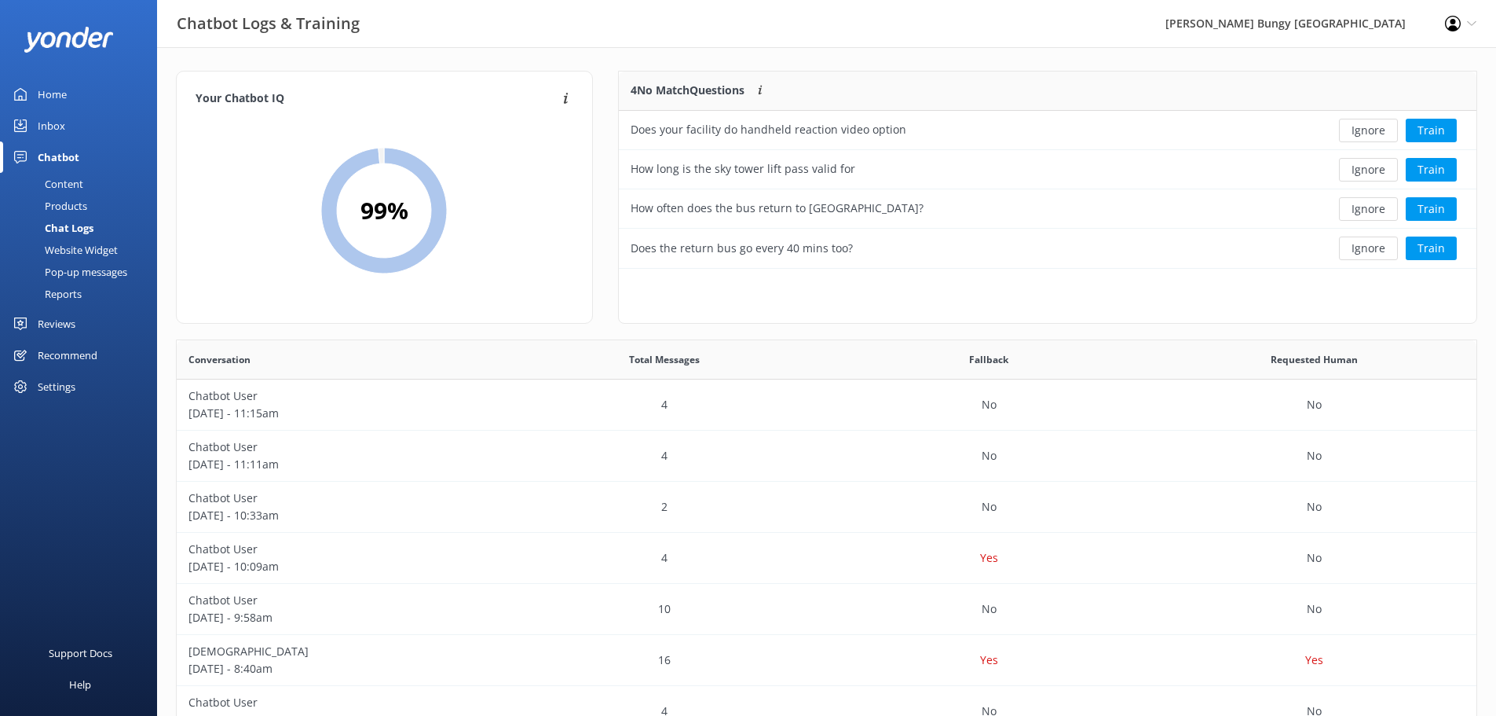
click at [593, 128] on button "Ignore" at bounding box center [1368, 131] width 59 height 24
click at [593, 128] on div "Loading.. Train" at bounding box center [1389, 131] width 151 height 24
click at [593, 128] on button "Ignore" at bounding box center [1368, 131] width 59 height 24
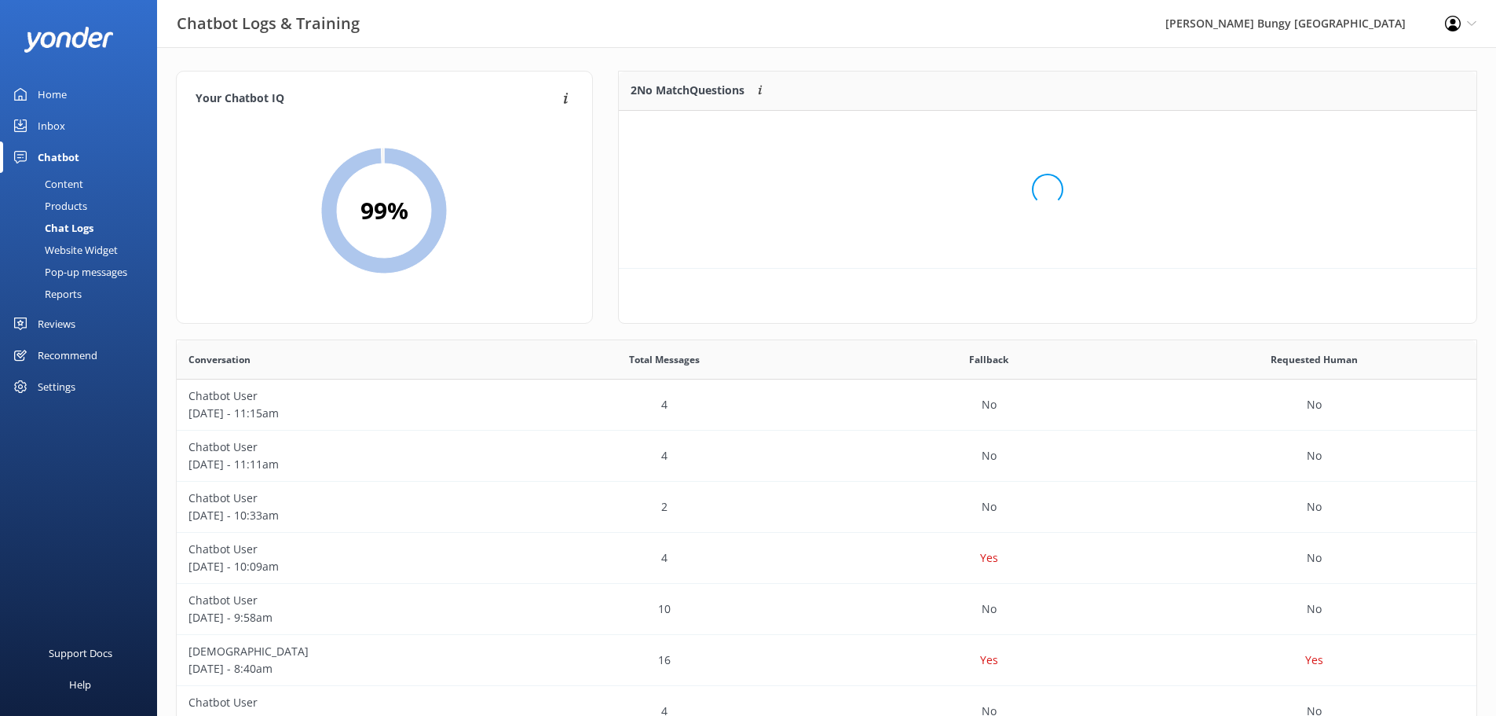
scroll to position [107, 846]
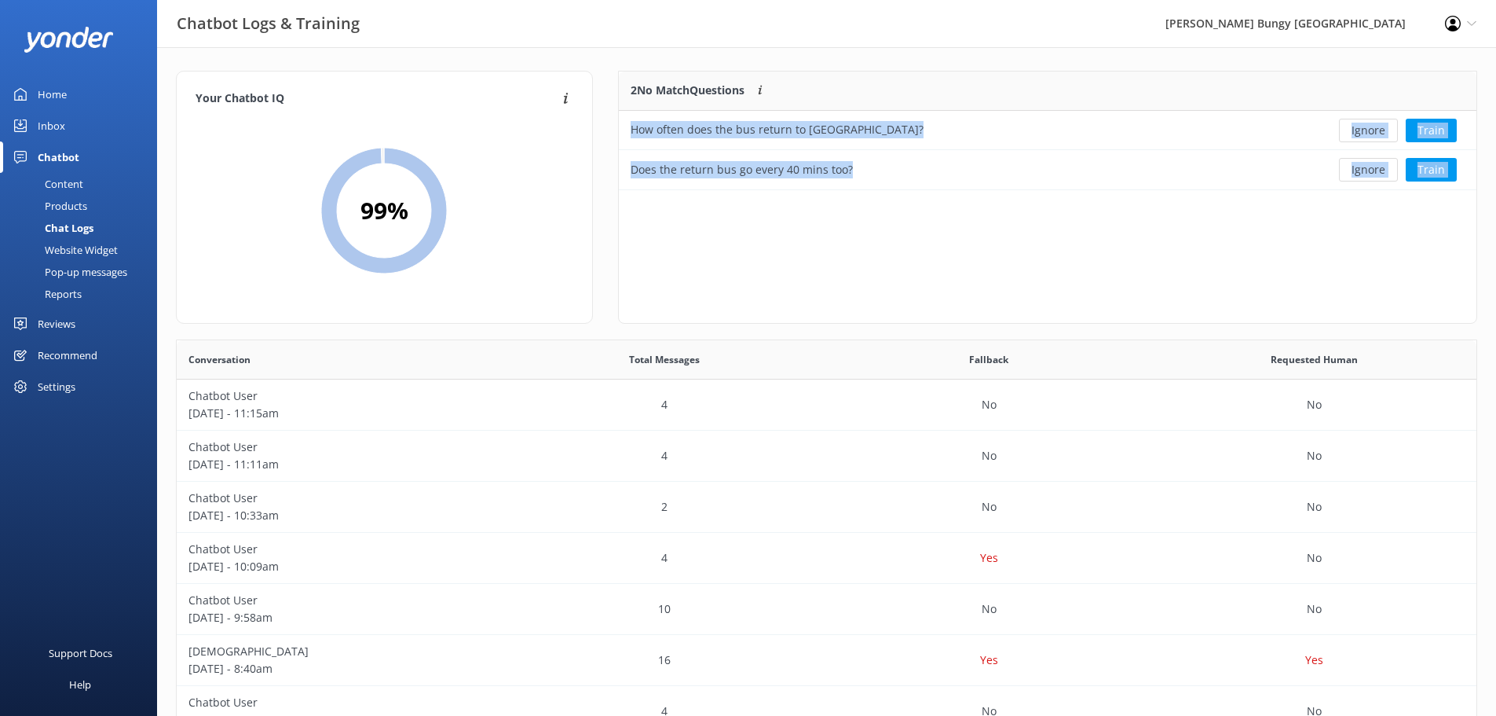
click at [593, 128] on button "Ignore" at bounding box center [1368, 131] width 59 height 24
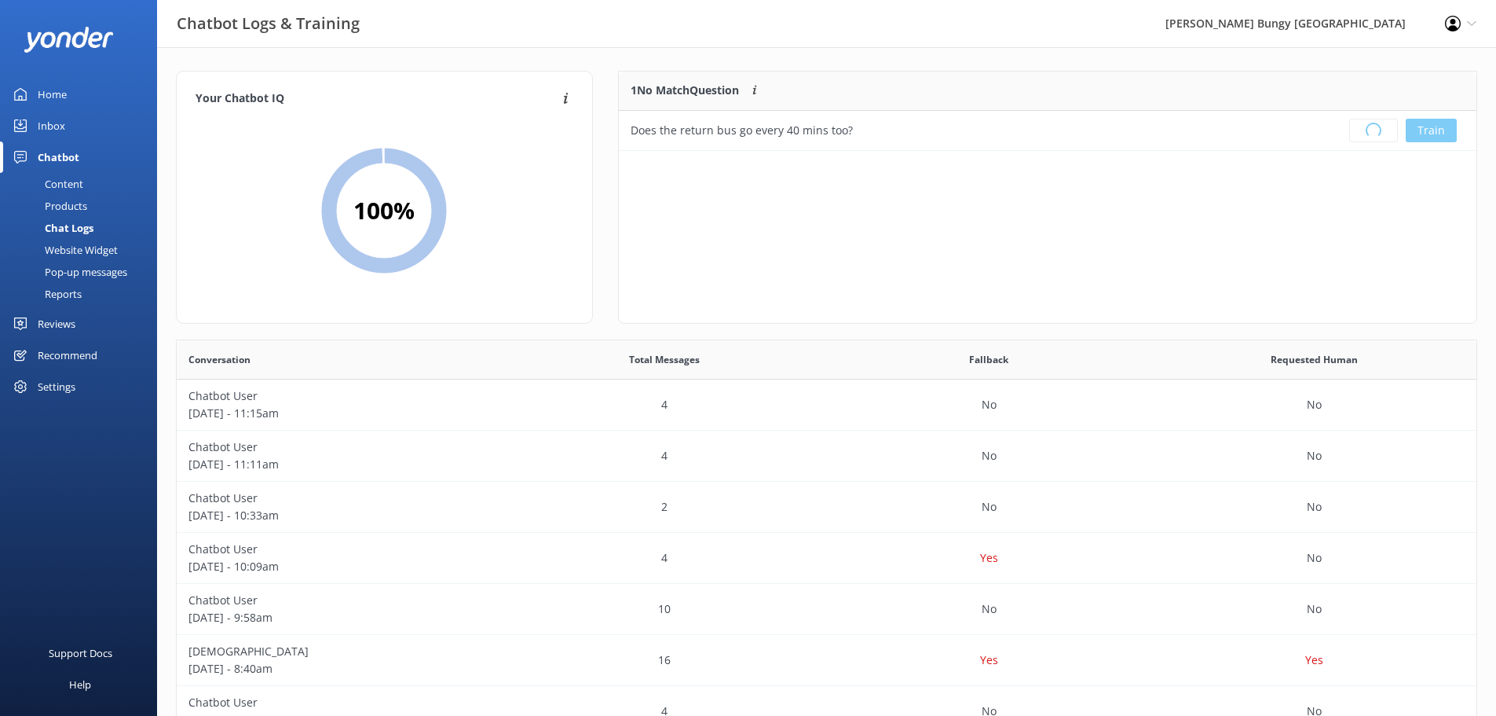
click at [593, 128] on div "Loading.. Train" at bounding box center [1389, 131] width 151 height 24
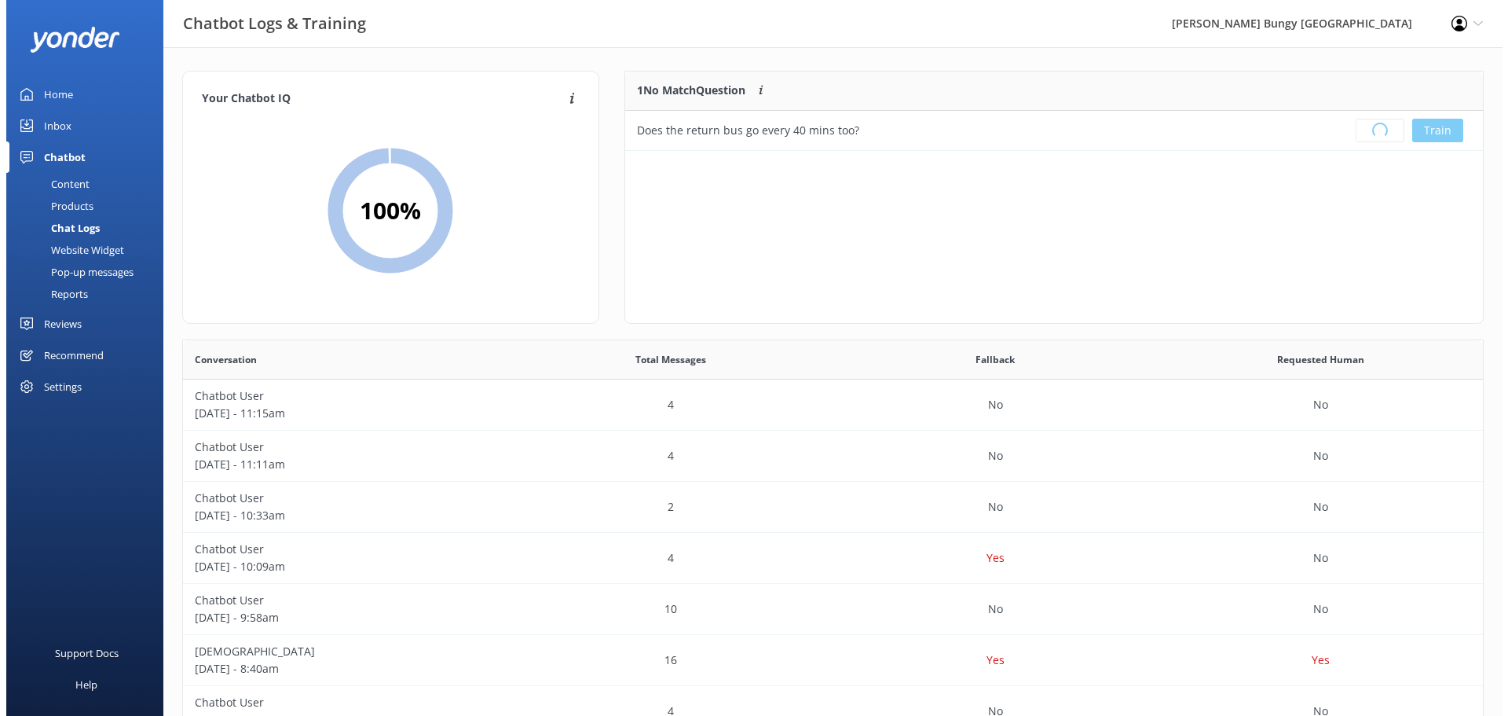
scroll to position [185, 846]
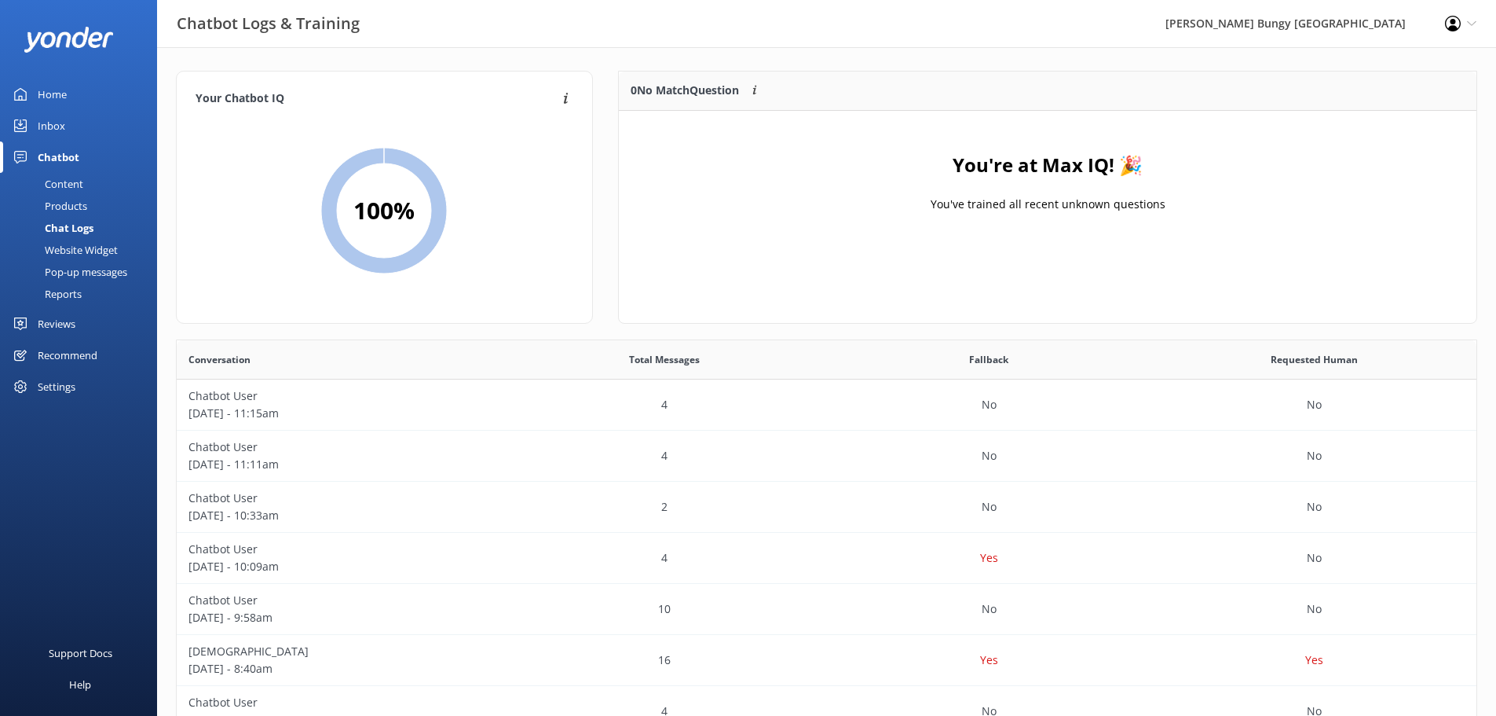
click at [105, 119] on link "Inbox" at bounding box center [78, 125] width 157 height 31
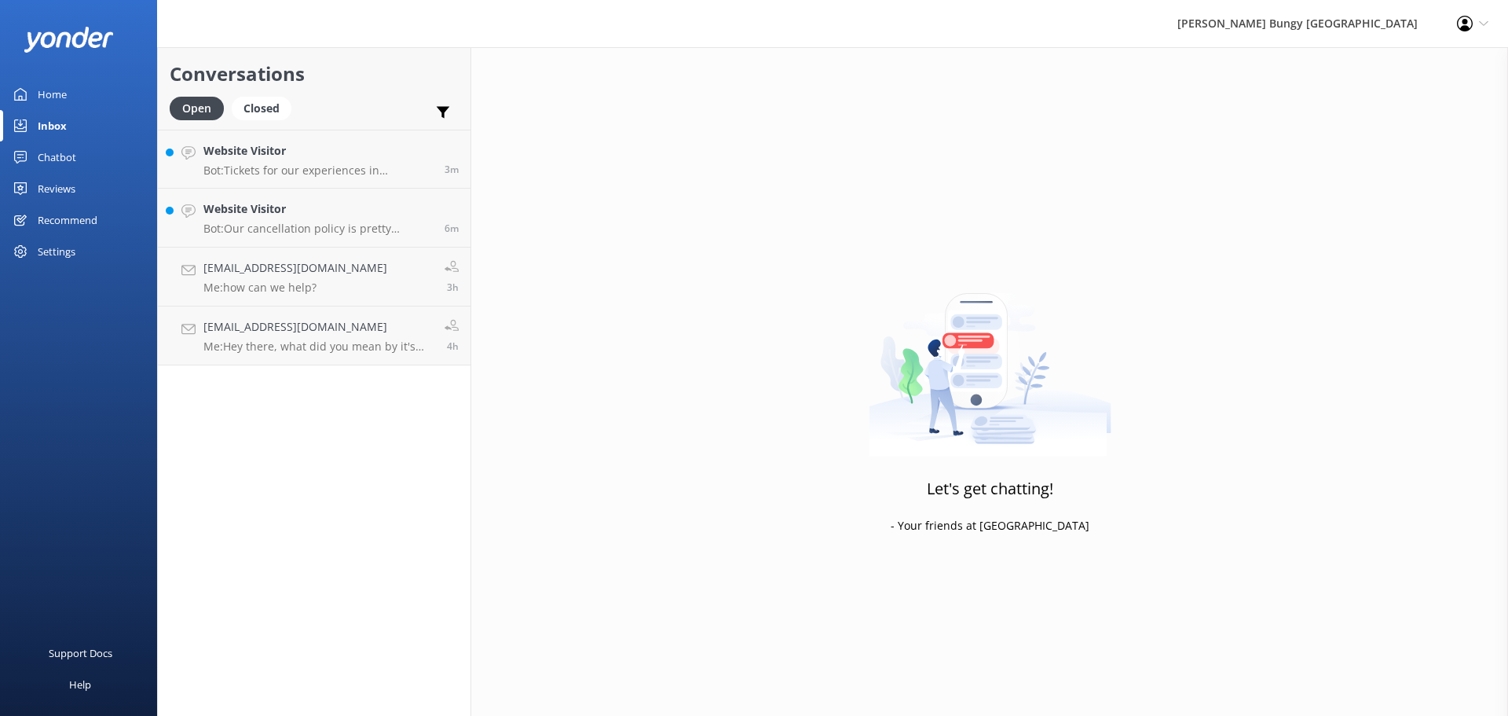
click at [357, 126] on div "Open Closed Important Converted Assigned to me Unassigned" at bounding box center [314, 116] width 289 height 38
click at [368, 140] on link "Website Visitor Bot: Tickets for our experiences in [GEOGRAPHIC_DATA] (excludin…" at bounding box center [314, 159] width 313 height 59
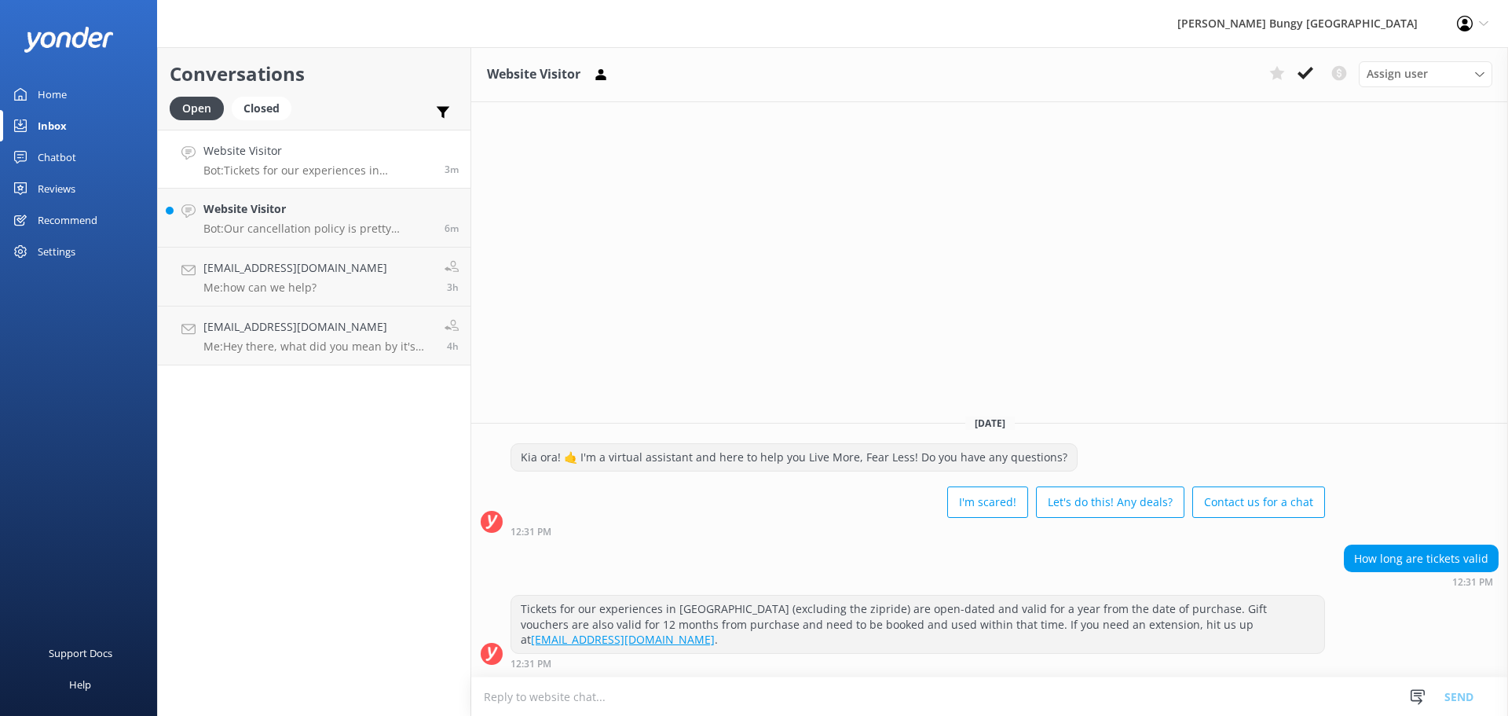
click at [593, 253] on textarea at bounding box center [989, 696] width 1037 height 38
type textarea "h"
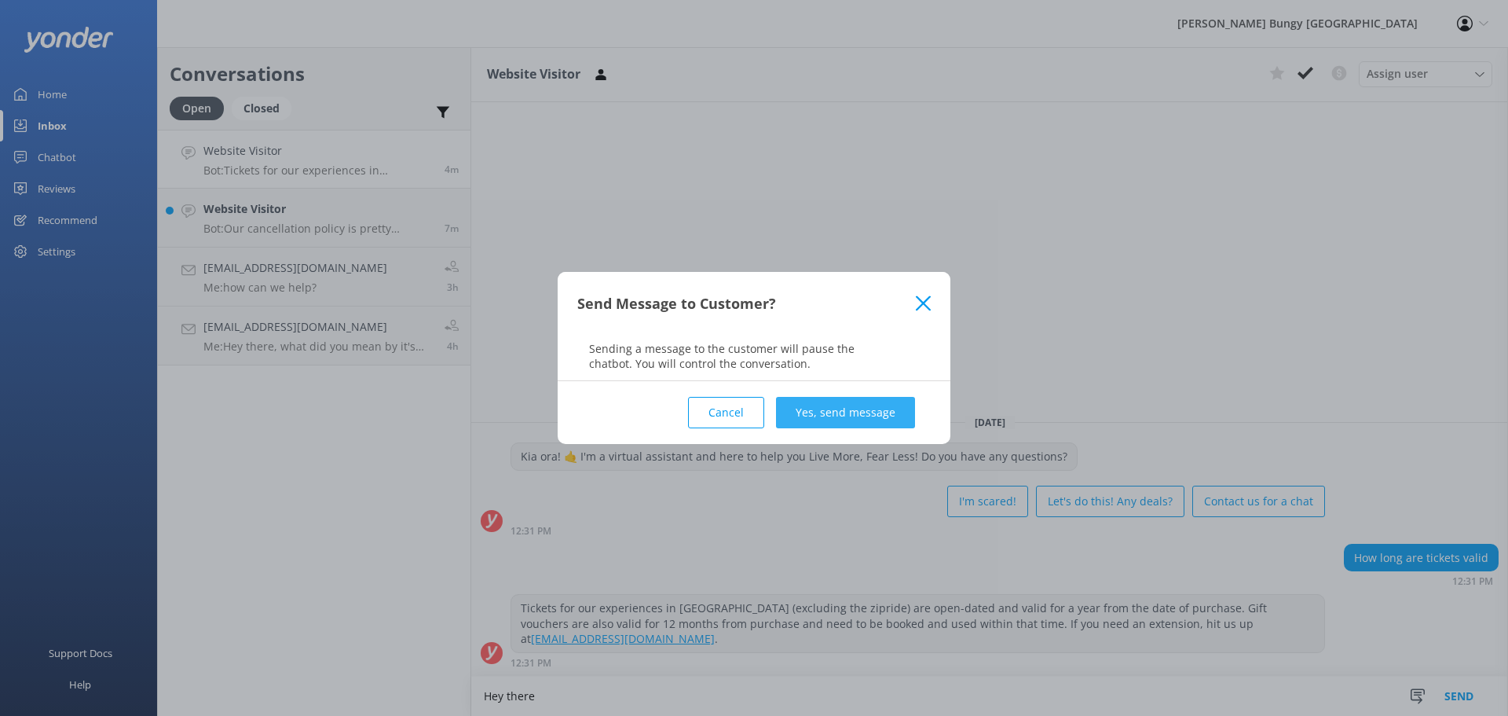
type textarea "Hey there"
click at [593, 253] on button "Yes, send message" at bounding box center [845, 412] width 139 height 31
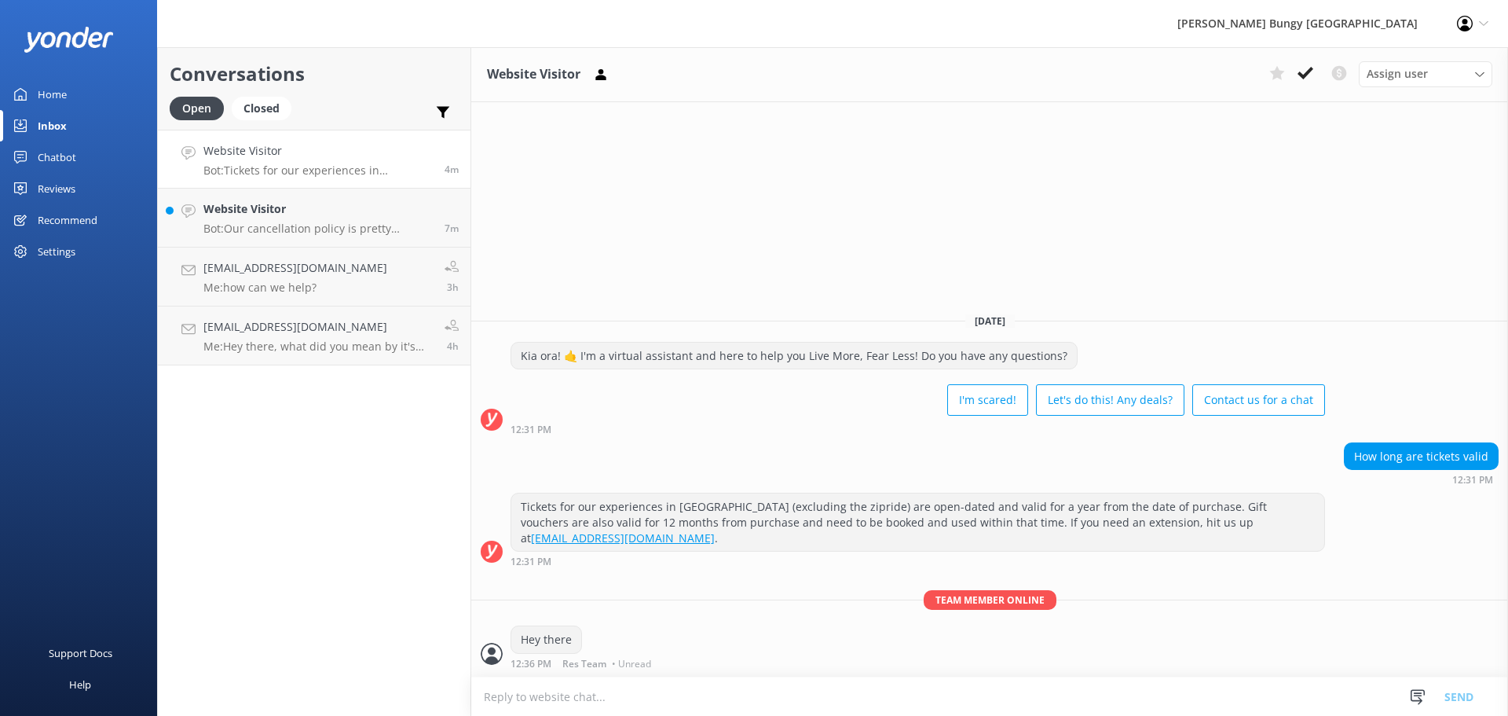
click at [593, 253] on textarea at bounding box center [989, 696] width 1037 height 38
type textarea "bookings are only valid on the day"
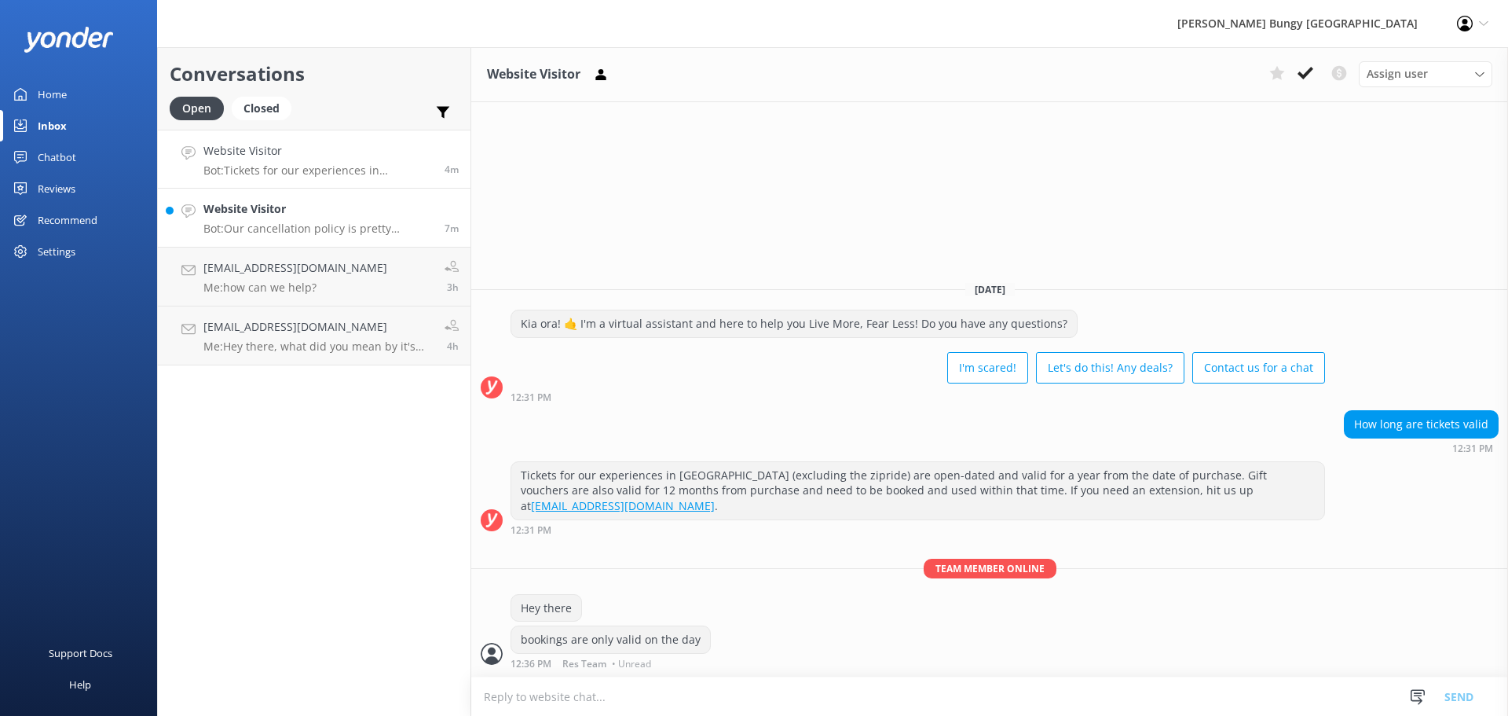
click at [356, 207] on h4 "Website Visitor" at bounding box center [317, 208] width 229 height 17
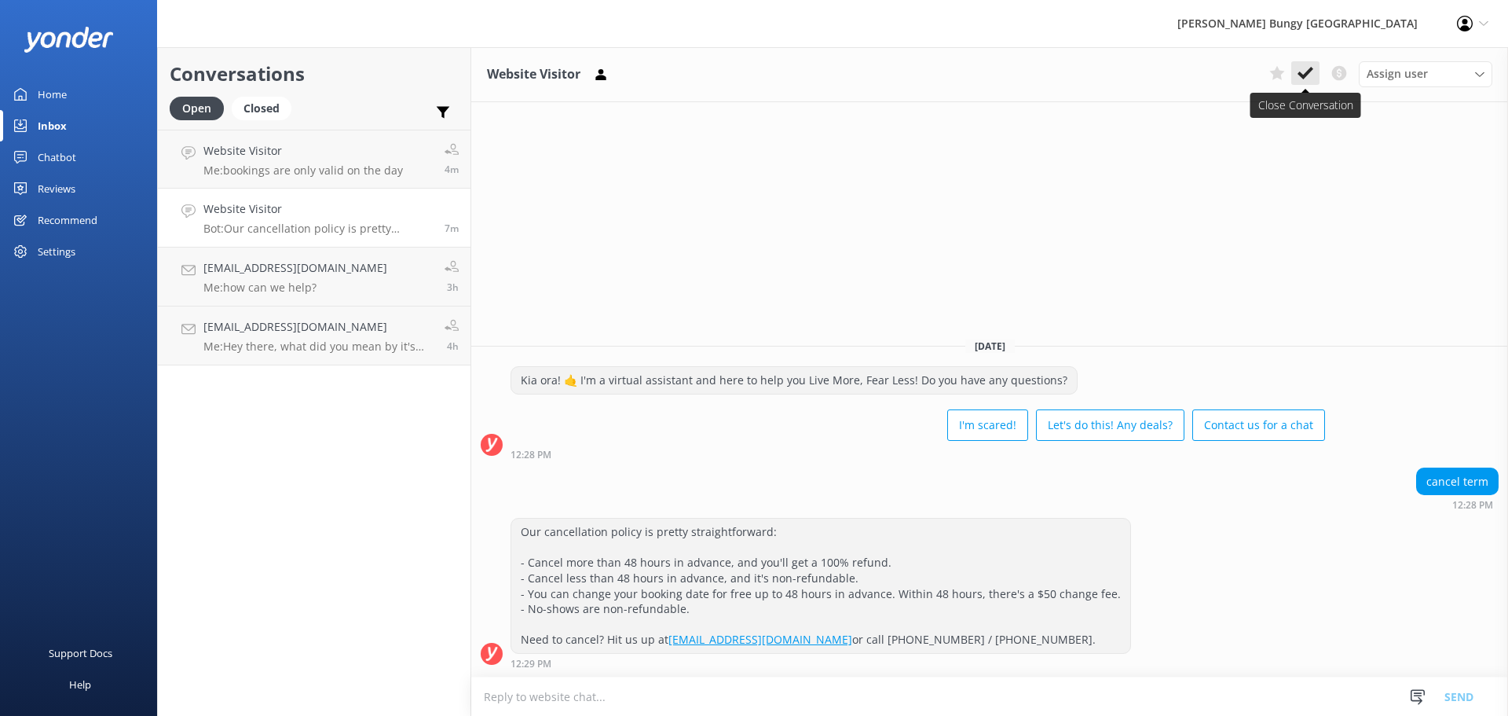
click at [593, 72] on use at bounding box center [1306, 73] width 16 height 13
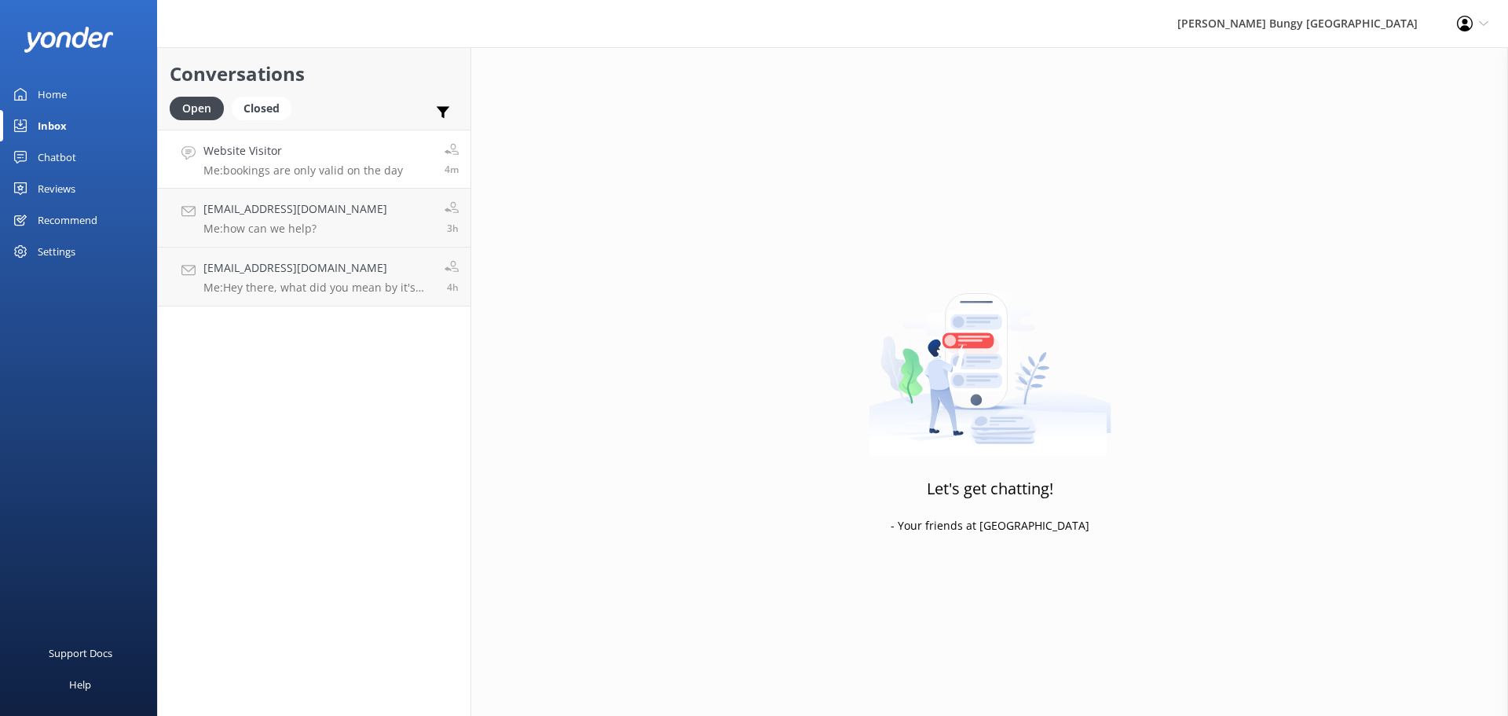
click at [347, 169] on p "Me: bookings are only valid on the day" at bounding box center [303, 170] width 200 height 14
